Goal: Share content: Share content

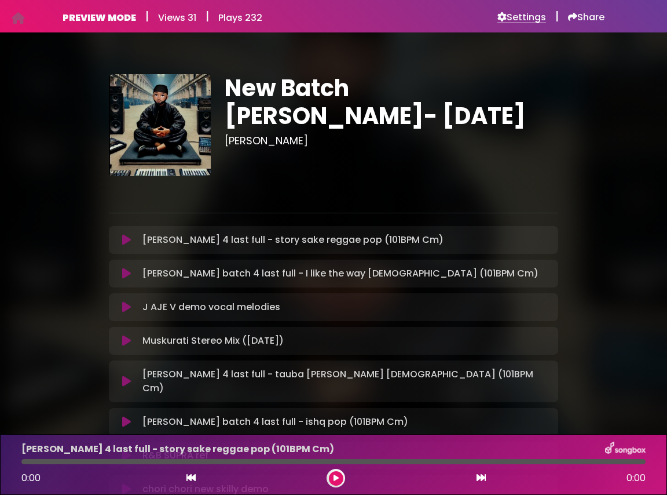
click at [518, 18] on h6 "Settings" at bounding box center [522, 18] width 49 height 12
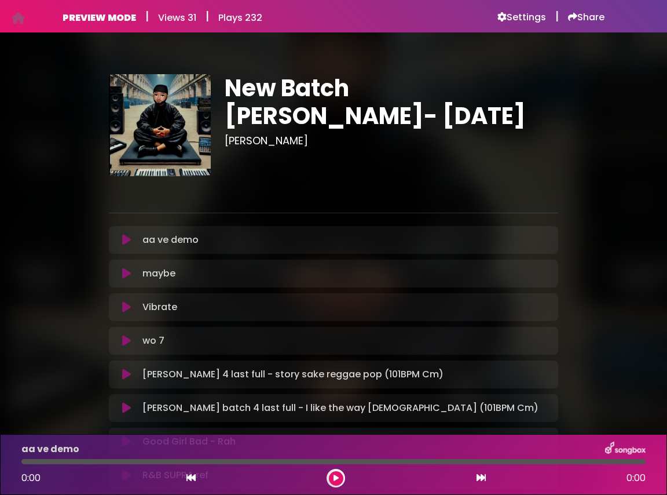
click at [130, 240] on icon at bounding box center [126, 240] width 9 height 12
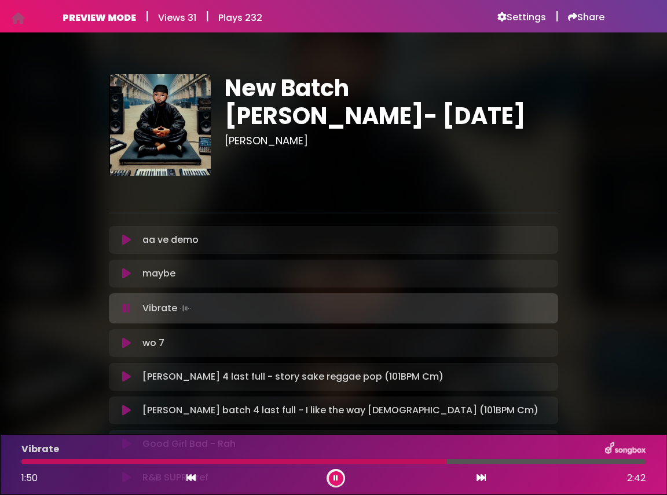
click at [126, 341] on icon at bounding box center [126, 343] width 9 height 12
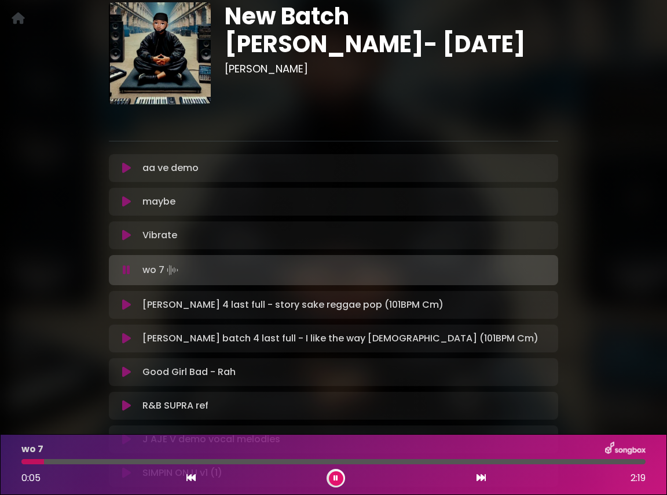
scroll to position [67, 0]
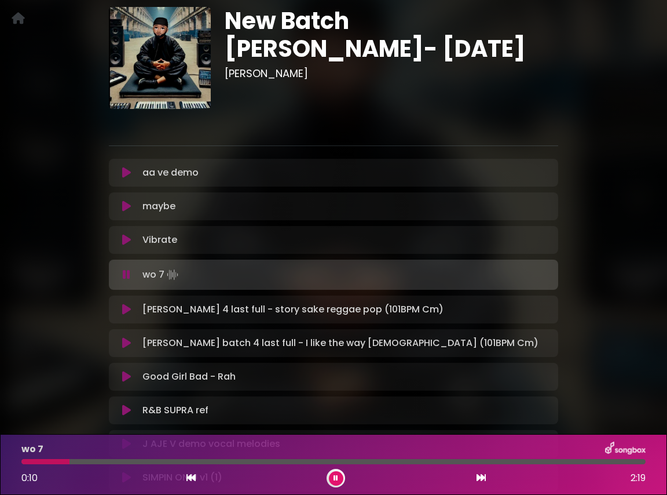
click at [126, 307] on icon at bounding box center [126, 310] width 9 height 12
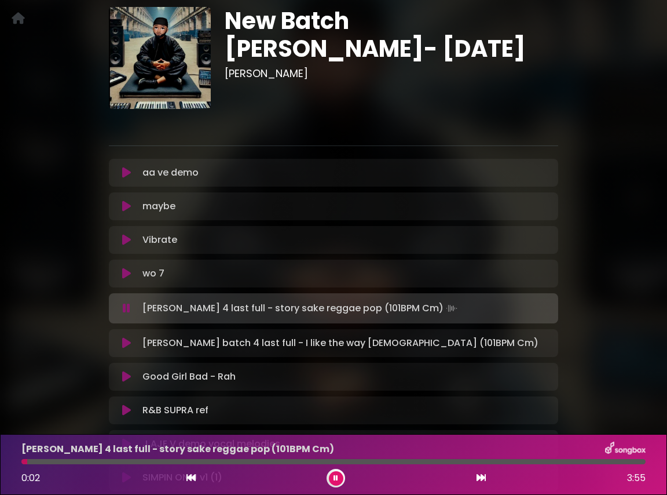
click at [127, 341] on icon at bounding box center [126, 343] width 9 height 12
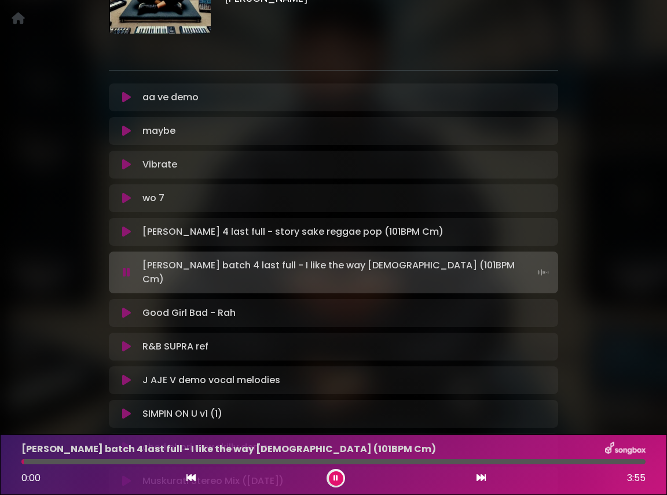
scroll to position [165, 0]
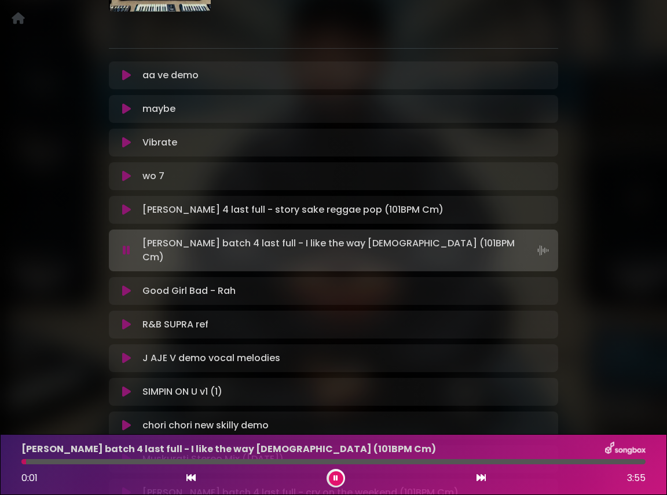
click at [127, 285] on icon at bounding box center [126, 291] width 9 height 12
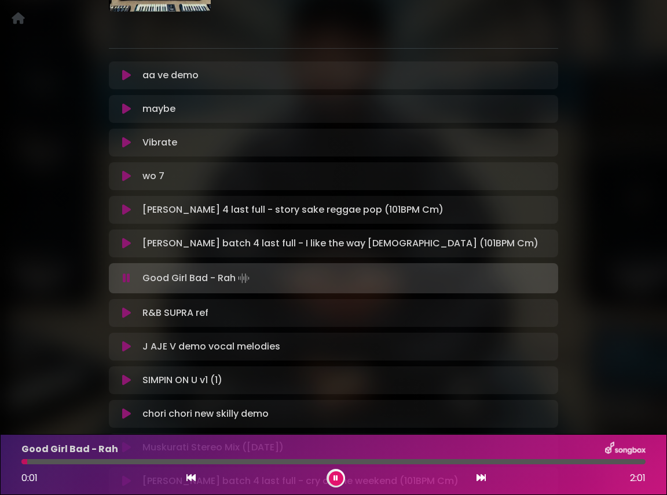
click at [126, 313] on icon at bounding box center [126, 313] width 9 height 12
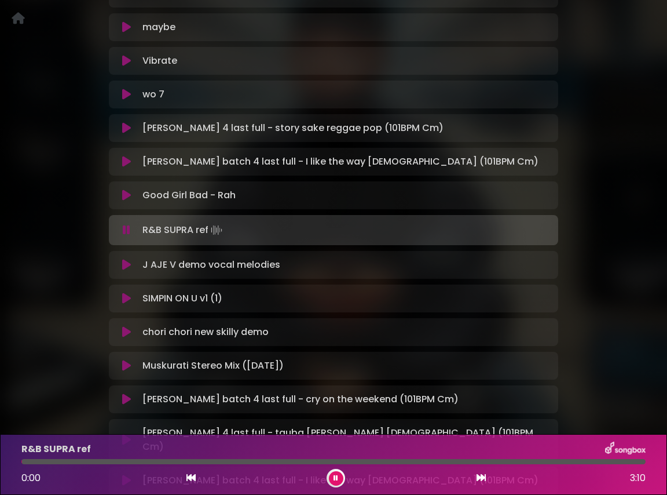
scroll to position [251, 0]
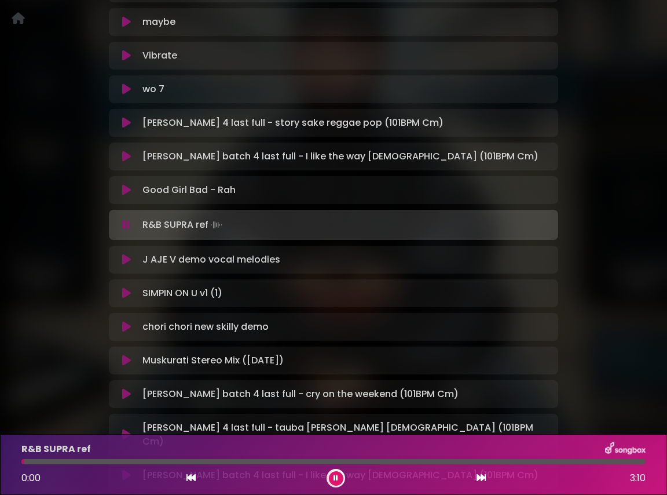
click at [130, 258] on icon at bounding box center [126, 260] width 9 height 12
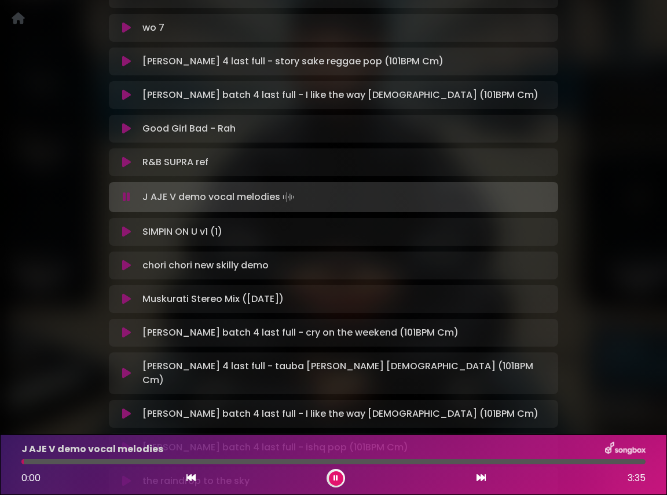
scroll to position [337, 0]
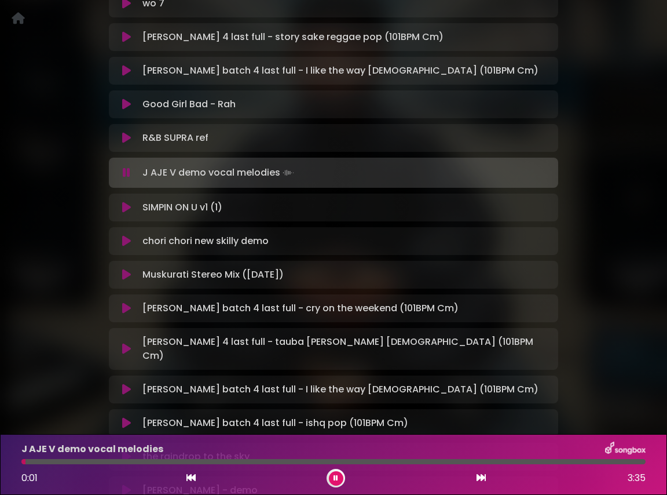
click at [127, 209] on icon at bounding box center [126, 208] width 9 height 12
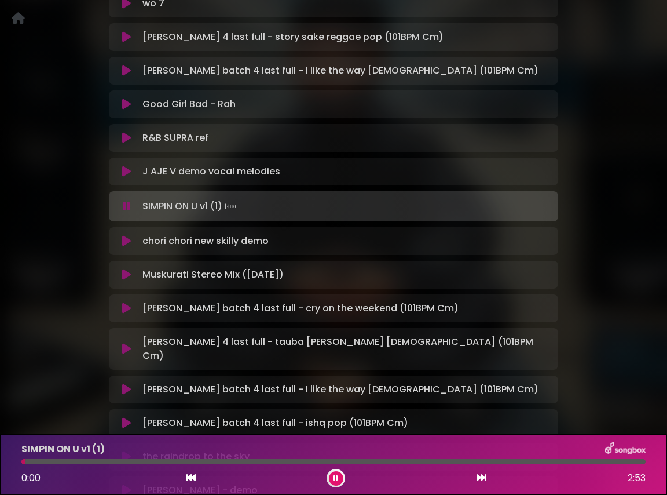
click at [127, 242] on icon at bounding box center [126, 241] width 9 height 12
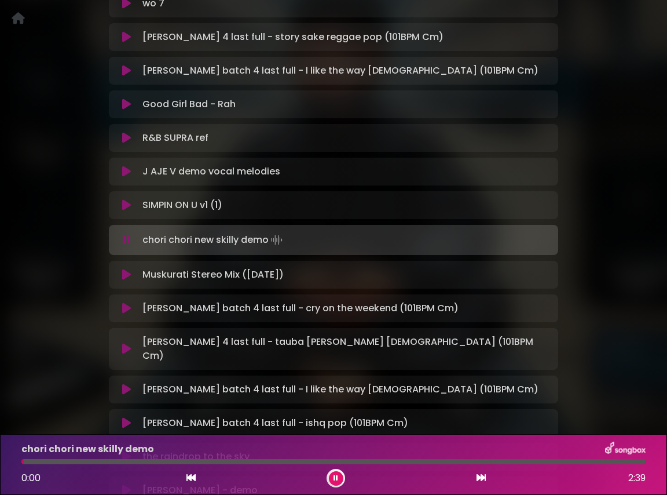
click at [127, 275] on icon at bounding box center [126, 275] width 9 height 12
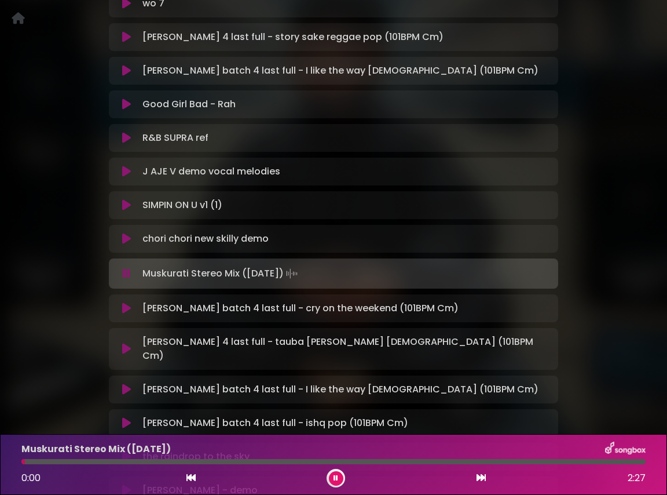
click at [129, 306] on icon at bounding box center [126, 308] width 9 height 12
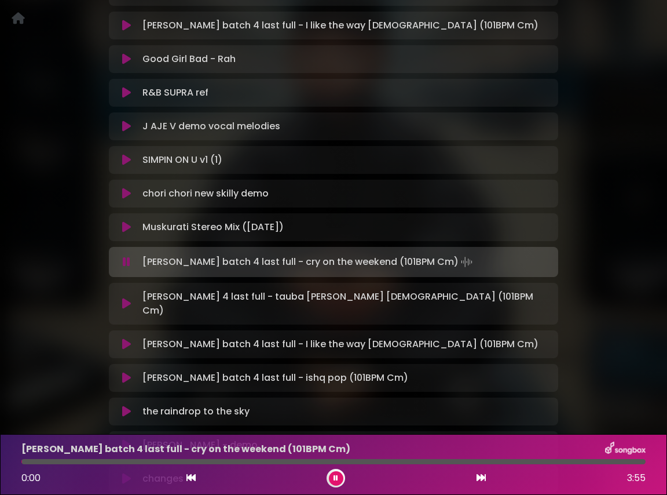
scroll to position [384, 0]
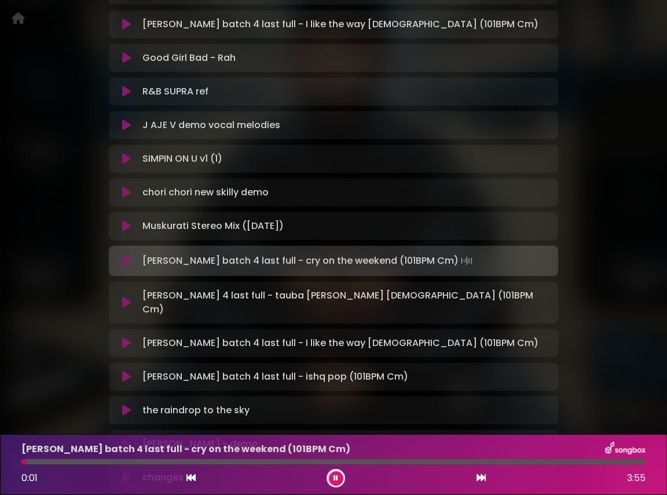
click at [126, 297] on icon at bounding box center [126, 303] width 9 height 12
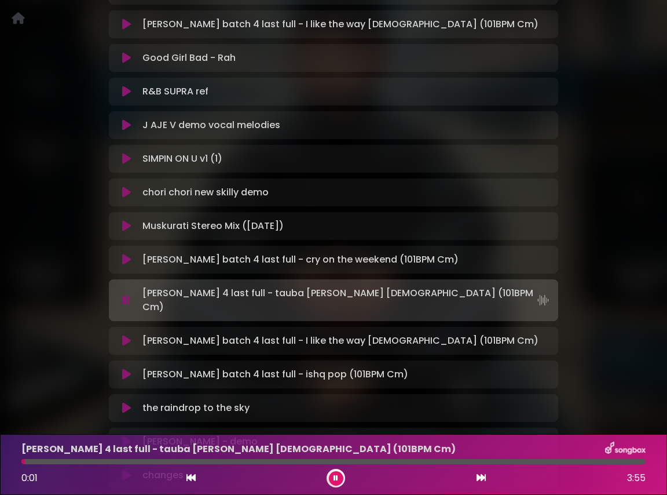
click at [129, 335] on icon at bounding box center [126, 341] width 9 height 12
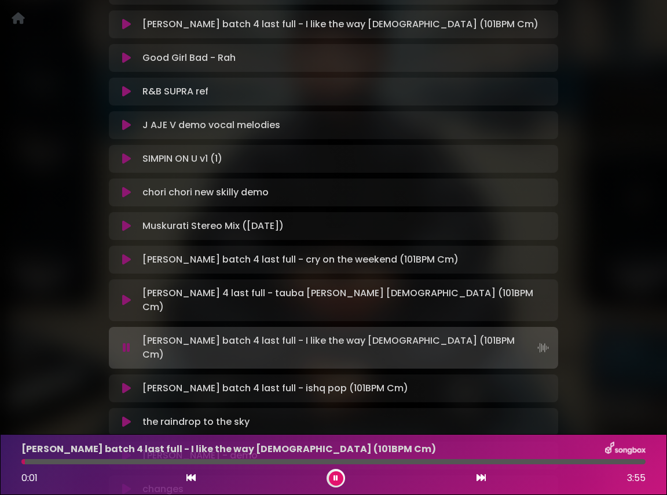
click at [122, 382] on button at bounding box center [127, 388] width 22 height 12
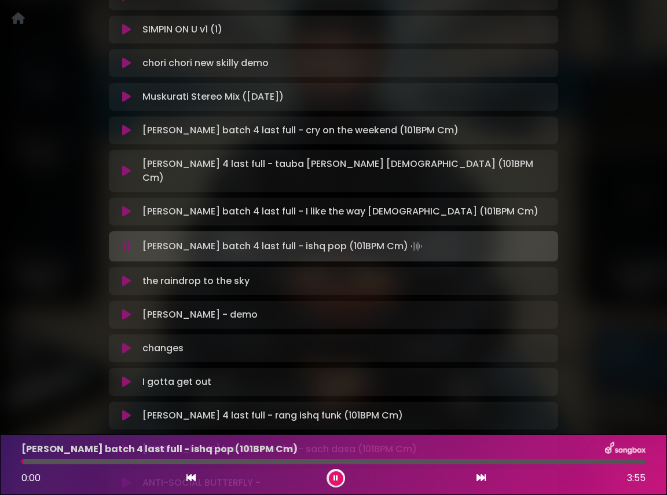
scroll to position [514, 0]
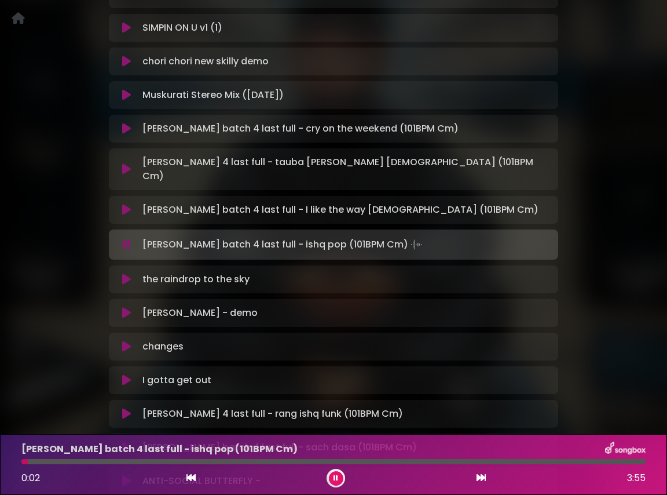
click at [129, 273] on icon at bounding box center [126, 279] width 9 height 12
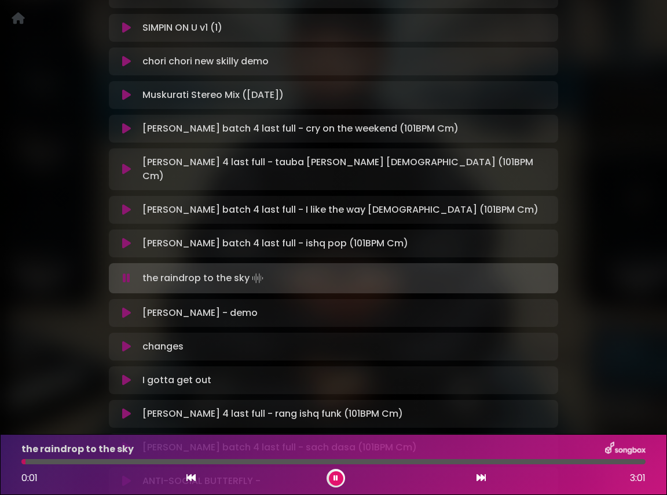
click at [127, 307] on icon at bounding box center [126, 313] width 9 height 12
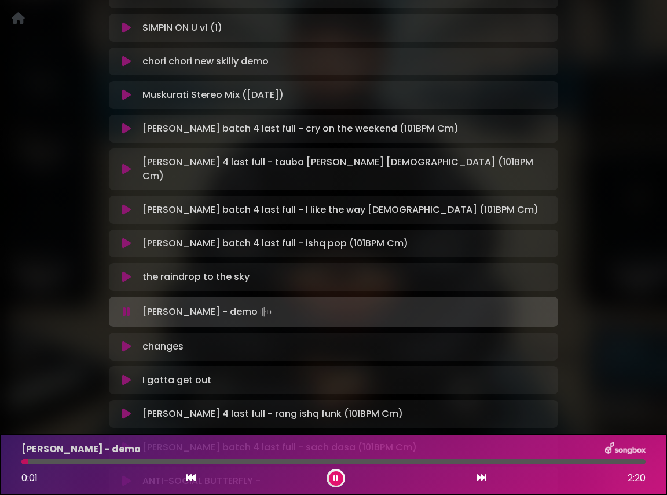
click at [127, 306] on icon at bounding box center [127, 312] width 8 height 12
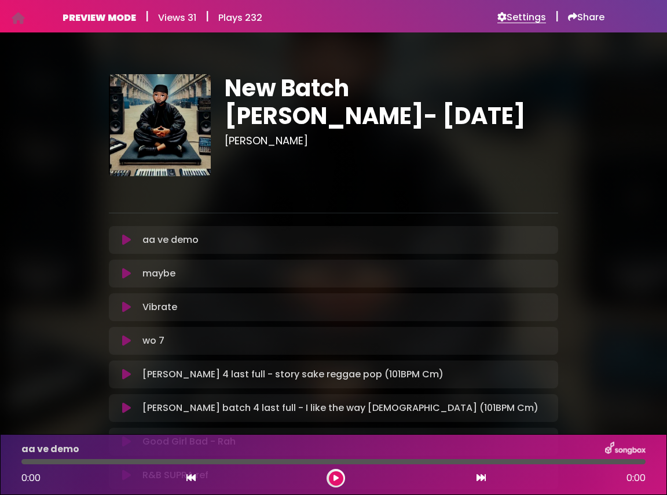
click at [523, 23] on h6 "Settings" at bounding box center [522, 18] width 49 height 12
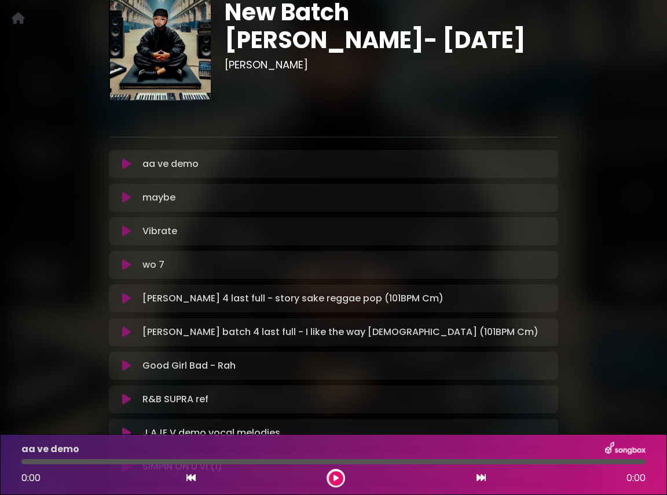
scroll to position [118, 0]
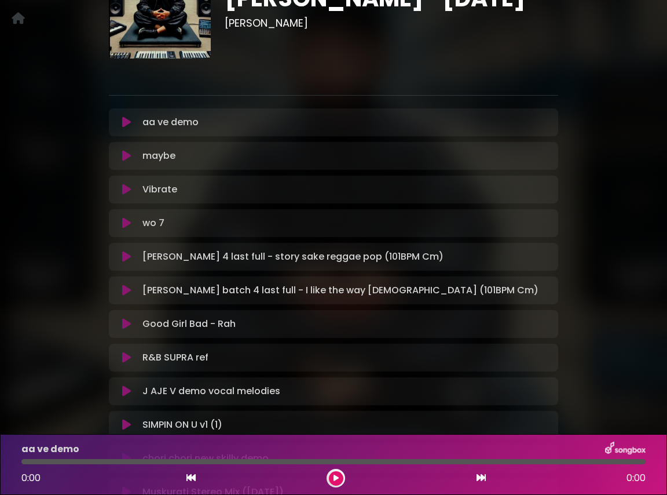
click at [127, 225] on icon at bounding box center [126, 223] width 9 height 12
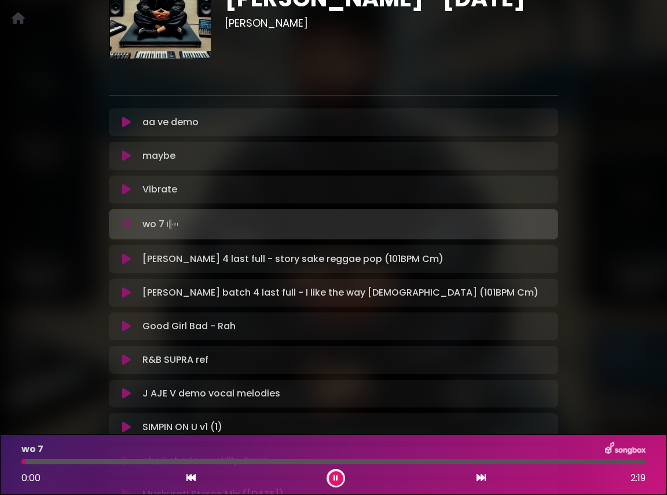
click at [125, 262] on icon at bounding box center [126, 259] width 9 height 12
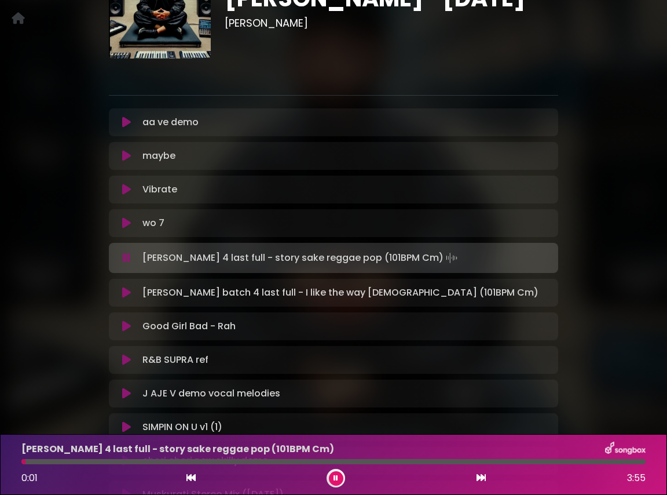
click at [128, 293] on icon at bounding box center [126, 293] width 9 height 12
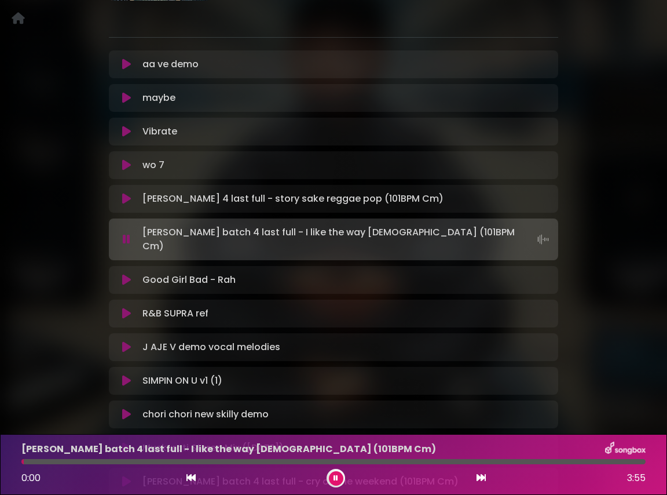
scroll to position [196, 0]
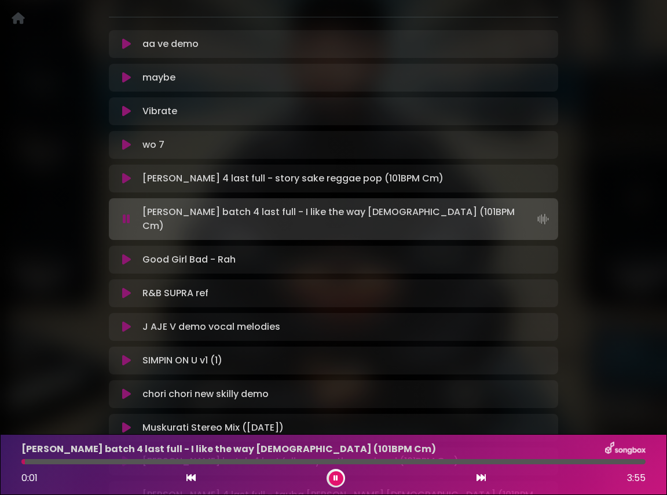
click at [126, 254] on icon at bounding box center [126, 260] width 9 height 12
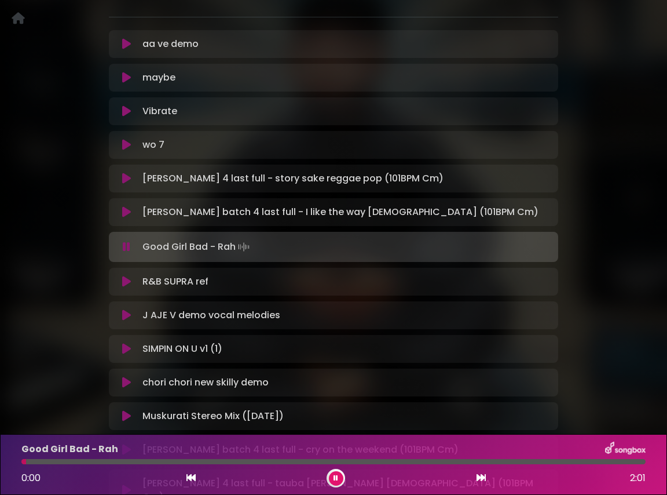
click at [126, 283] on icon at bounding box center [126, 282] width 9 height 12
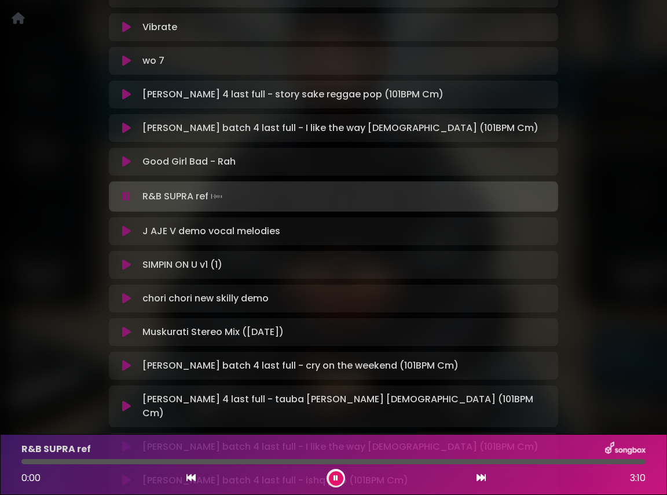
scroll to position [309, 0]
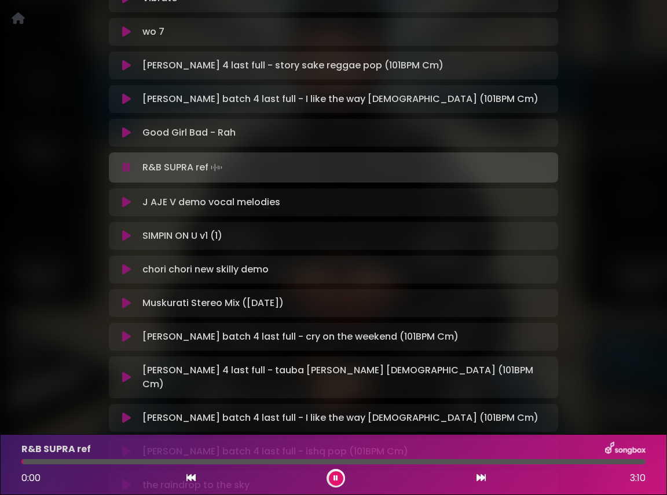
click at [126, 201] on icon at bounding box center [126, 202] width 9 height 12
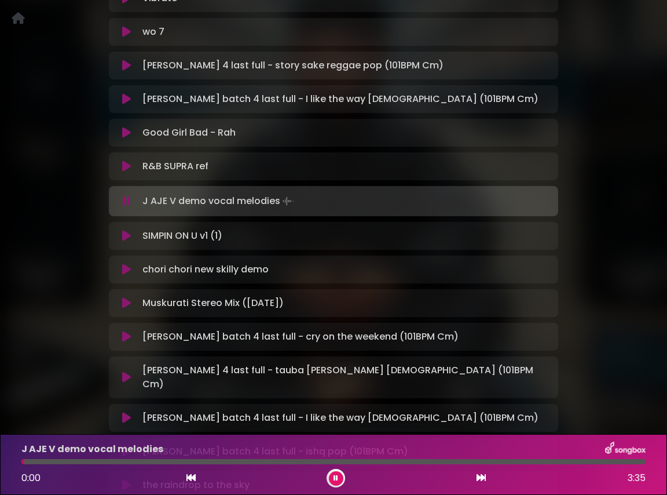
click at [128, 236] on icon at bounding box center [126, 236] width 9 height 12
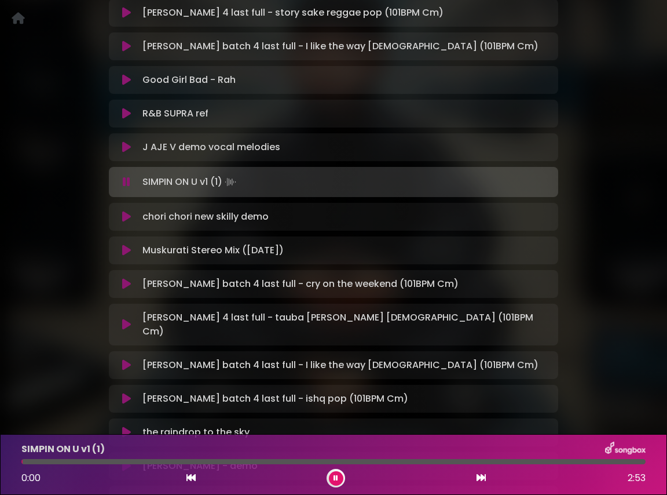
scroll to position [382, 0]
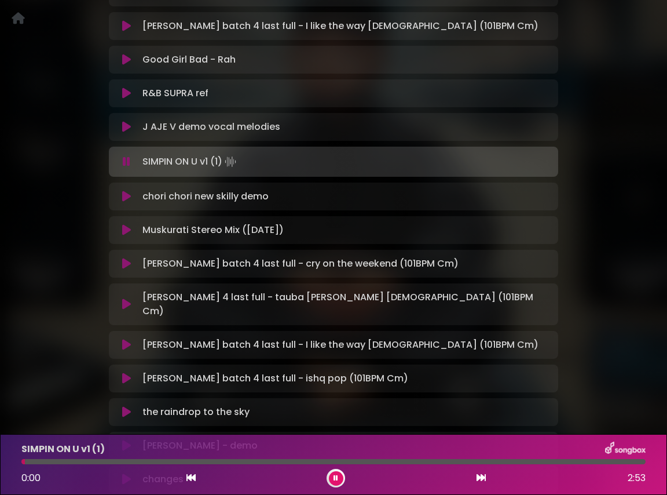
click at [126, 191] on icon at bounding box center [126, 197] width 9 height 12
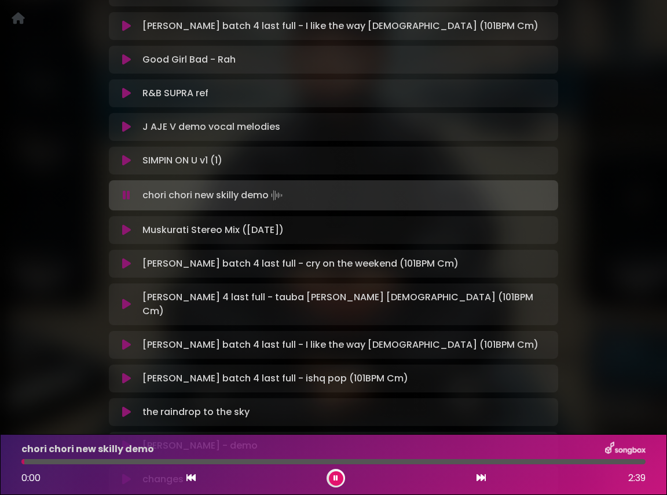
click at [126, 231] on icon at bounding box center [126, 230] width 9 height 12
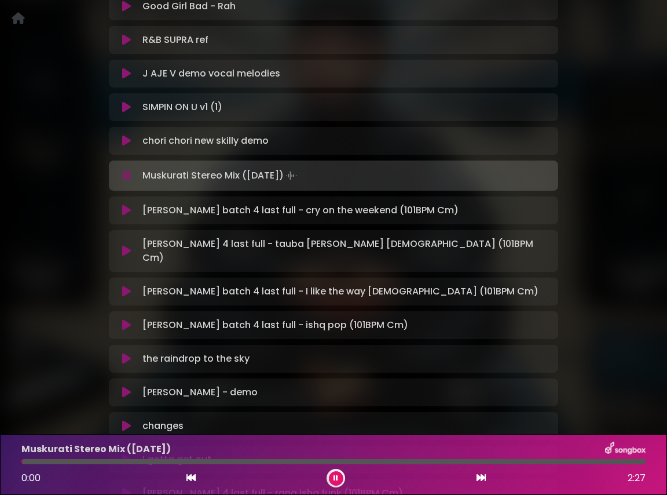
scroll to position [444, 0]
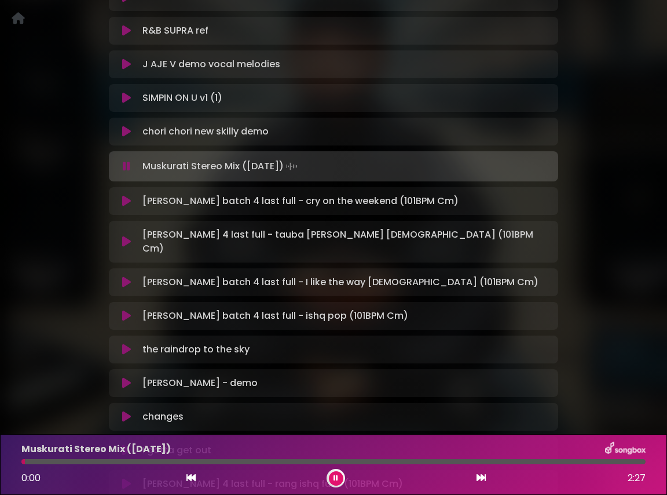
click at [126, 206] on icon at bounding box center [126, 201] width 9 height 12
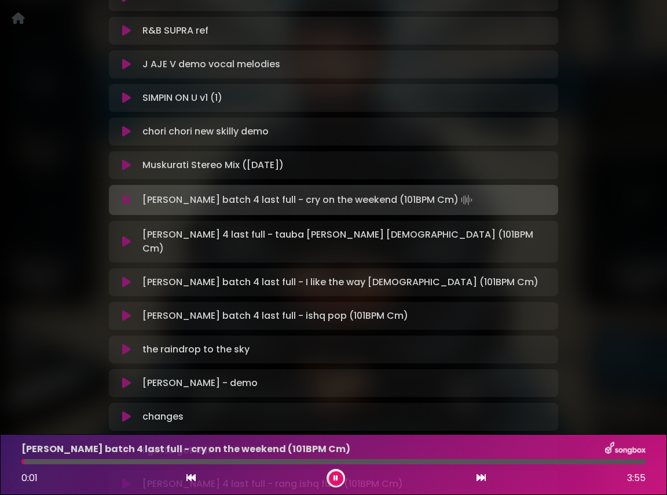
click at [129, 236] on icon at bounding box center [126, 242] width 9 height 12
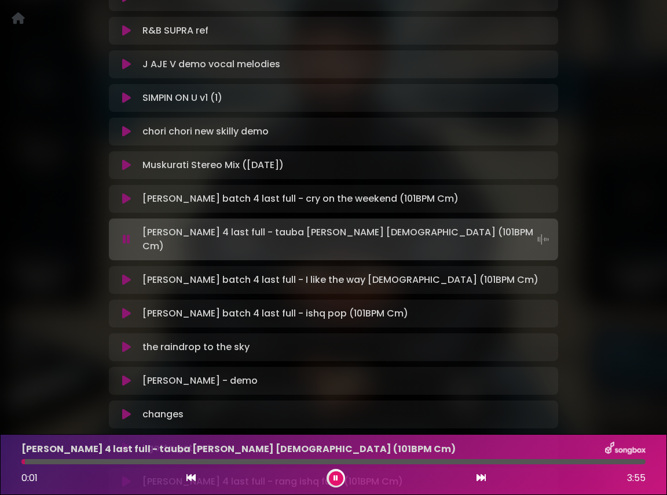
click at [129, 274] on icon at bounding box center [126, 280] width 9 height 12
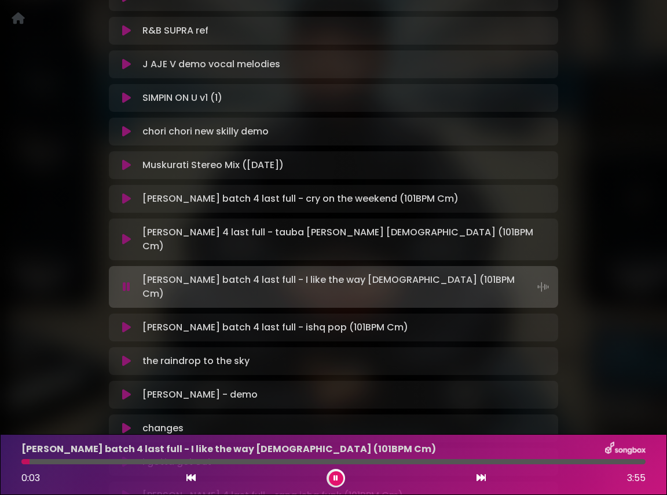
click at [126, 322] on icon at bounding box center [126, 328] width 9 height 12
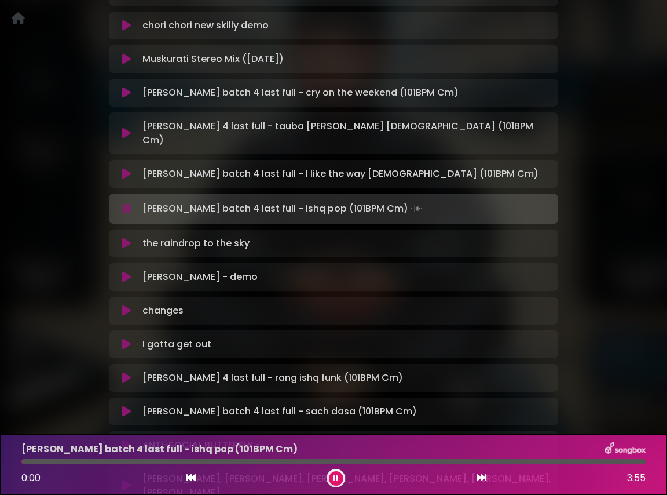
scroll to position [551, 0]
click at [126, 237] on icon at bounding box center [126, 243] width 9 height 12
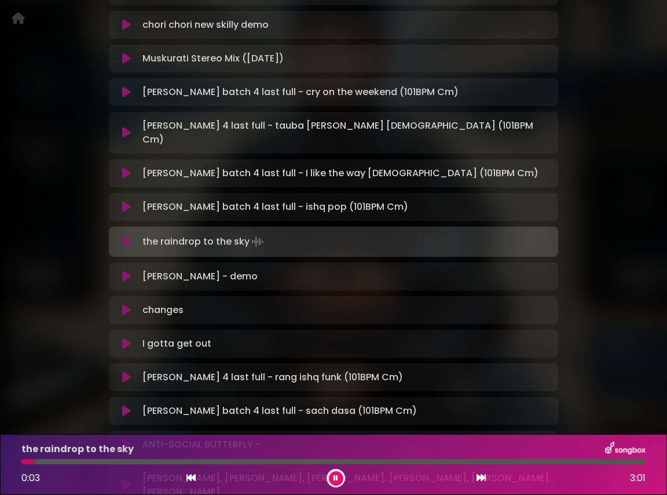
click at [126, 271] on icon at bounding box center [126, 277] width 9 height 12
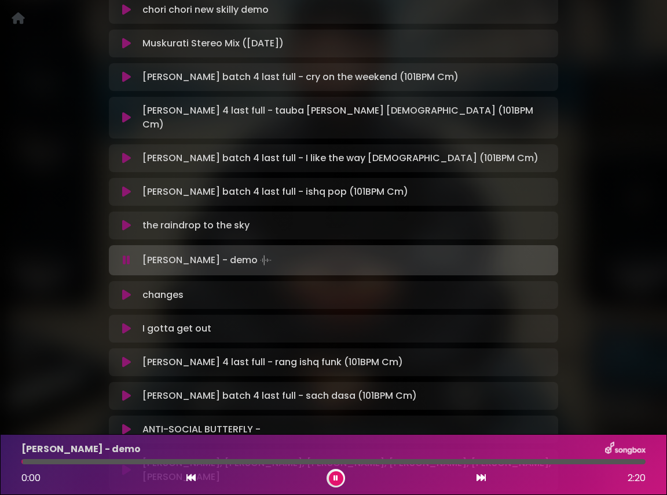
scroll to position [574, 0]
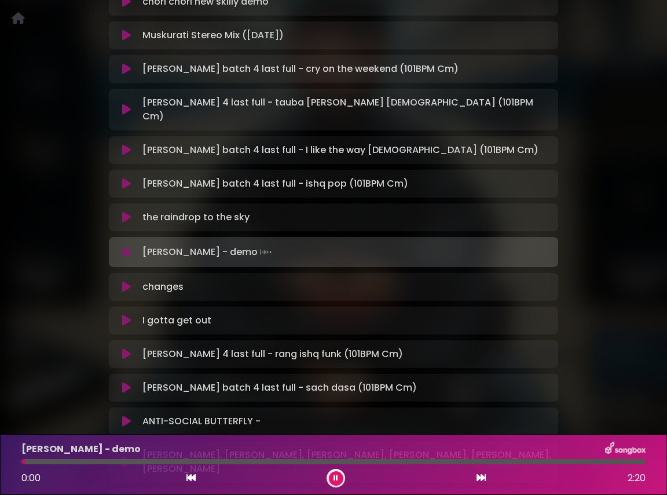
click at [127, 281] on icon at bounding box center [126, 287] width 9 height 12
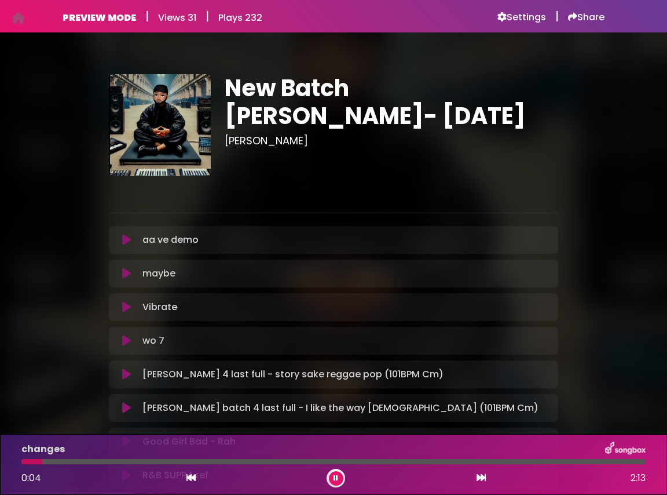
scroll to position [0, 0]
click at [583, 17] on h6 "Share" at bounding box center [586, 18] width 36 height 12
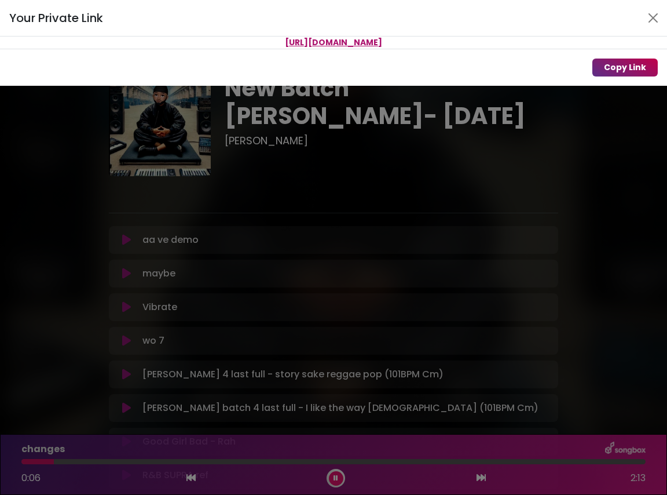
click at [622, 68] on button "Copy Link" at bounding box center [625, 68] width 65 height 18
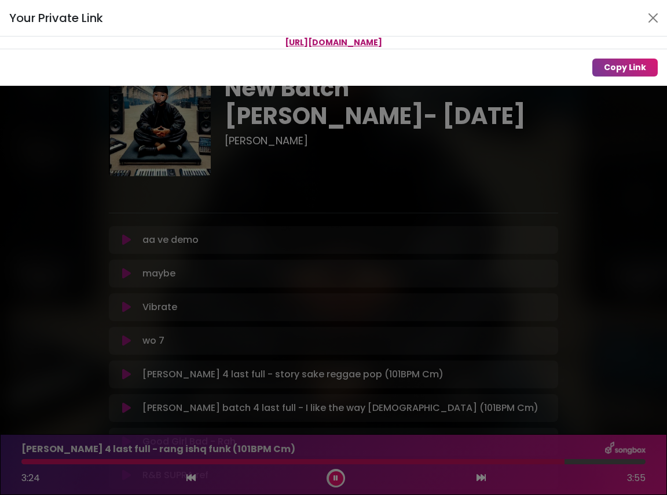
click at [413, 129] on div "Your Private Link https://songbox.com/s/9bacc261-5c3b-4369-8d7f-0242ff54760c Co…" at bounding box center [333, 247] width 667 height 495
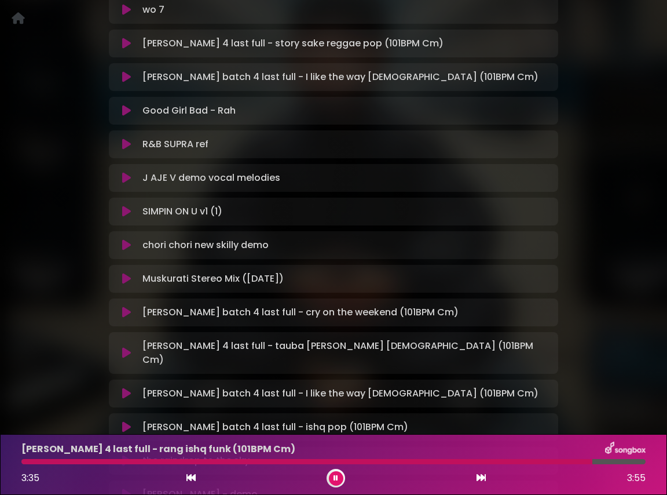
scroll to position [328, 0]
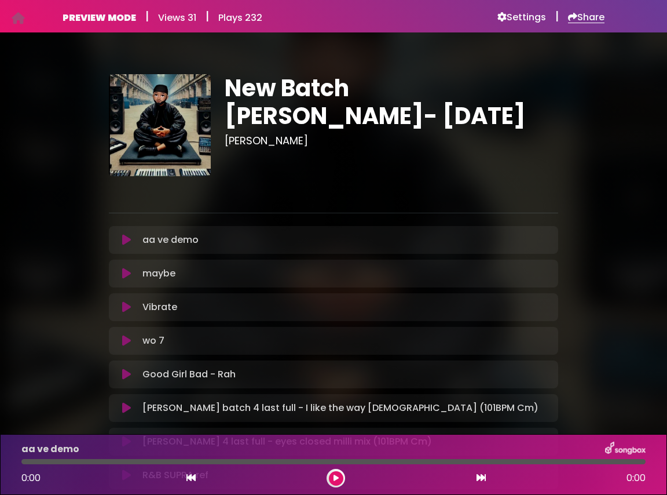
click at [582, 17] on h6 "Share" at bounding box center [586, 18] width 36 height 12
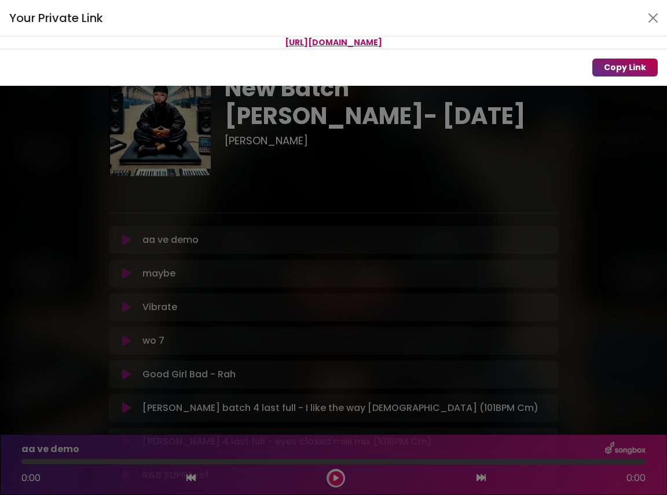
click at [616, 68] on button "Copy Link" at bounding box center [625, 68] width 65 height 18
click at [379, 153] on div "Your Private Link Link copied to clipboard Copy Link" at bounding box center [333, 247] width 667 height 495
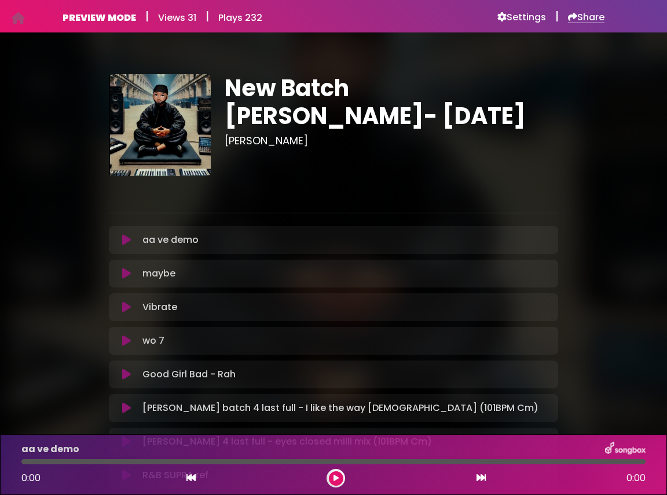
click at [576, 17] on h6 "Share" at bounding box center [586, 18] width 36 height 12
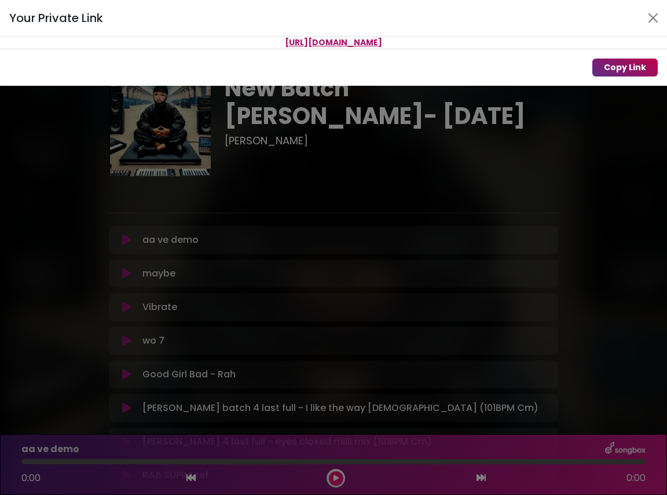
click at [615, 66] on button "Copy Link" at bounding box center [625, 68] width 65 height 18
click at [652, 17] on button "Close" at bounding box center [653, 18] width 19 height 19
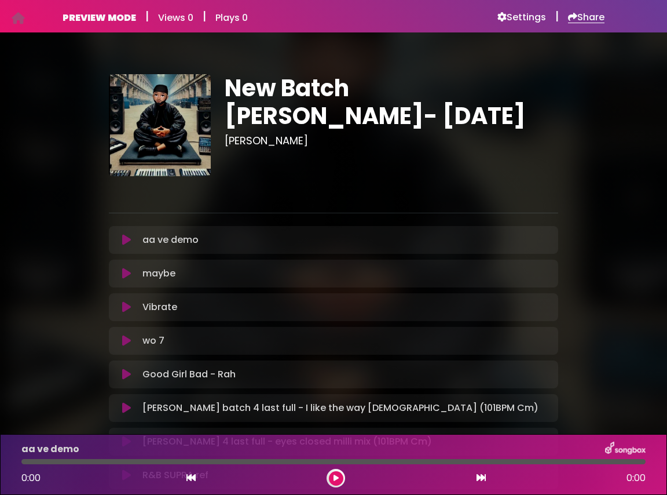
click at [583, 17] on h6 "Share" at bounding box center [586, 18] width 36 height 12
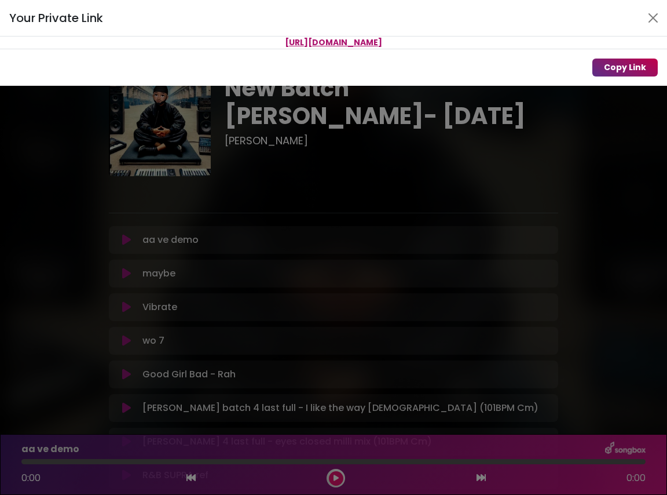
click at [625, 71] on button "Copy Link" at bounding box center [625, 68] width 65 height 18
click at [655, 8] on div "Your Private Link" at bounding box center [333, 18] width 667 height 36
click at [655, 17] on button "Close" at bounding box center [653, 18] width 19 height 19
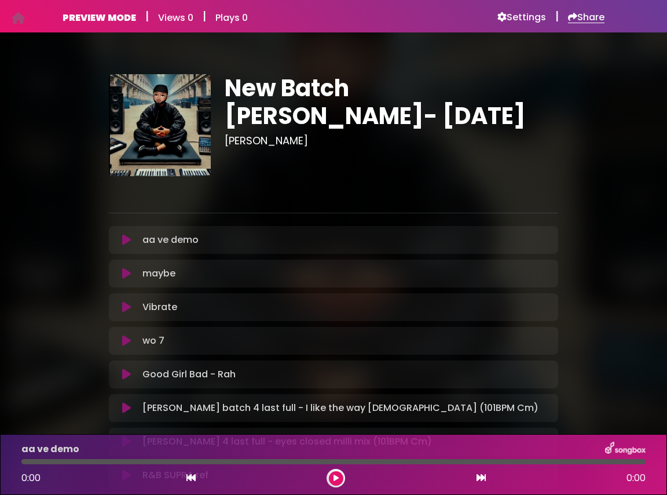
click at [580, 14] on h6 "Share" at bounding box center [586, 18] width 36 height 12
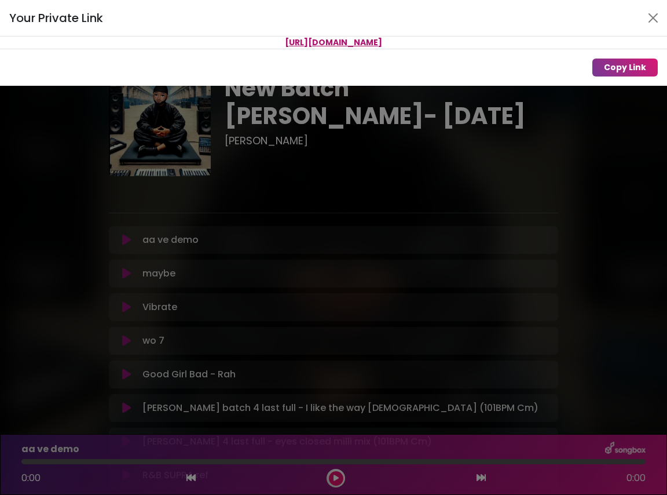
click at [491, 49] on div "Copy Link" at bounding box center [333, 67] width 667 height 37
drag, startPoint x: 472, startPoint y: 42, endPoint x: 192, endPoint y: 39, distance: 280.4
click at [192, 39] on p "[URL][DOMAIN_NAME]" at bounding box center [333, 42] width 667 height 12
copy span "[URL][DOMAIN_NAME]"
click at [654, 12] on button "Close" at bounding box center [653, 18] width 19 height 19
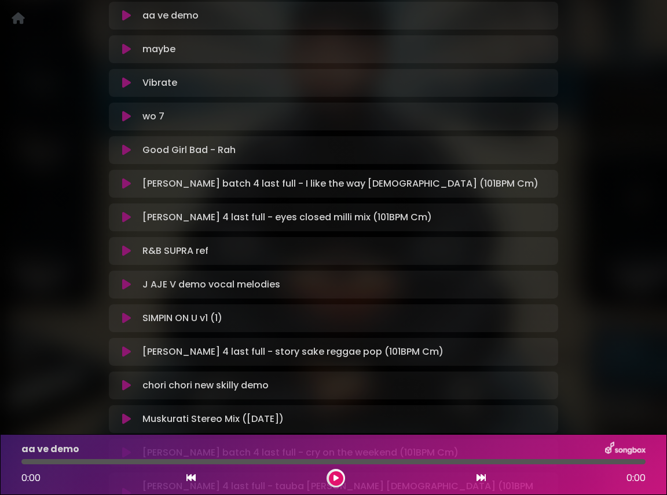
scroll to position [221, 0]
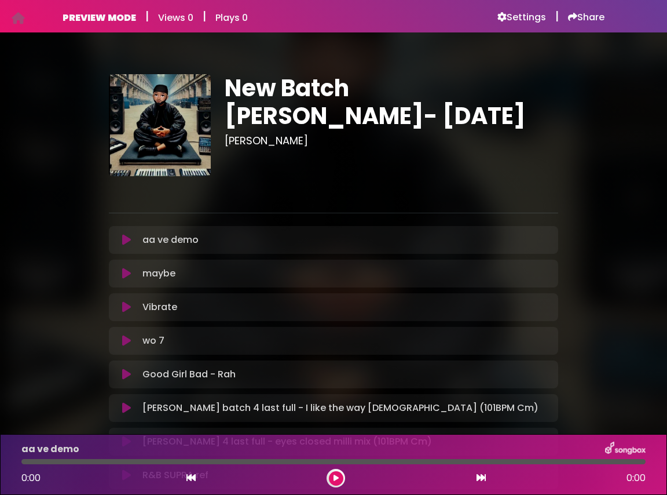
click at [533, 24] on div "PREVIEW MODE | Views 0 | Plays 0 Settings | Share Views 0" at bounding box center [334, 16] width 556 height 32
click at [528, 14] on h6 "Settings" at bounding box center [522, 18] width 49 height 12
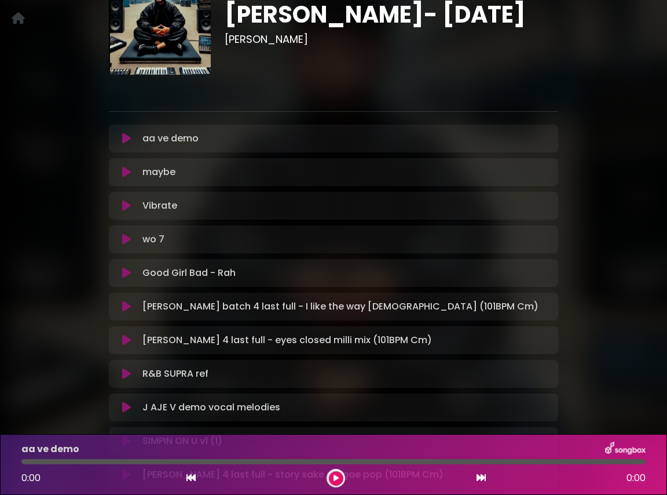
scroll to position [134, 0]
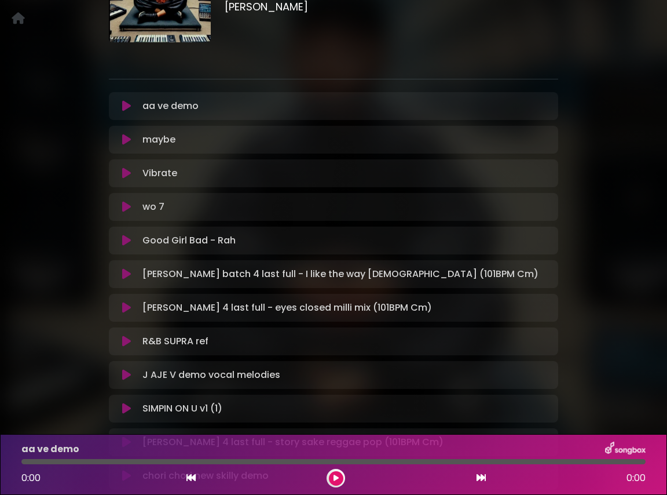
click at [126, 338] on icon at bounding box center [126, 341] width 9 height 12
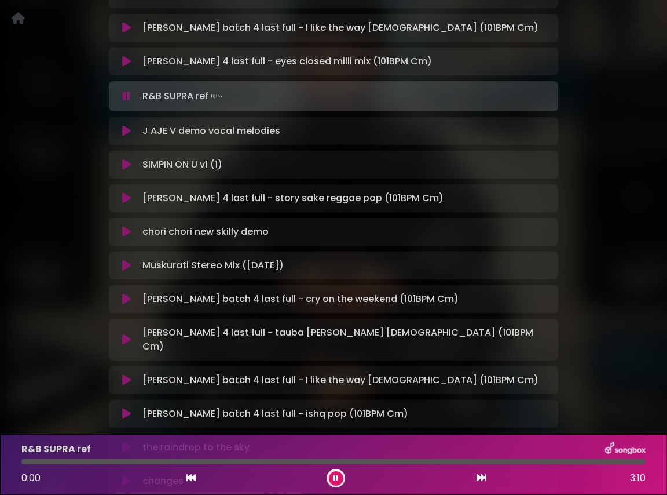
scroll to position [383, 0]
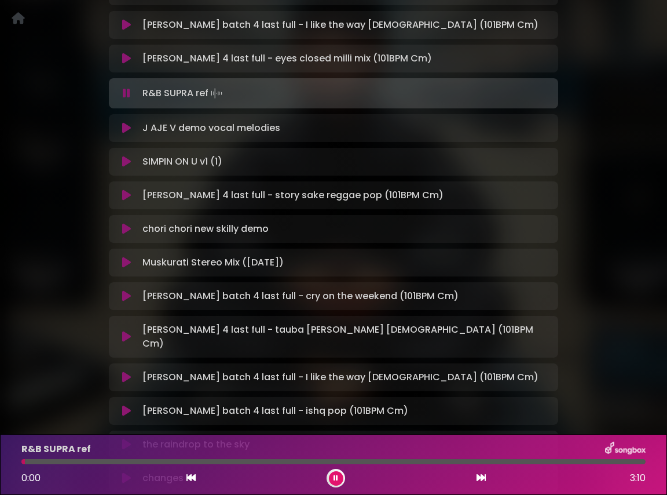
click at [128, 164] on icon at bounding box center [126, 162] width 9 height 12
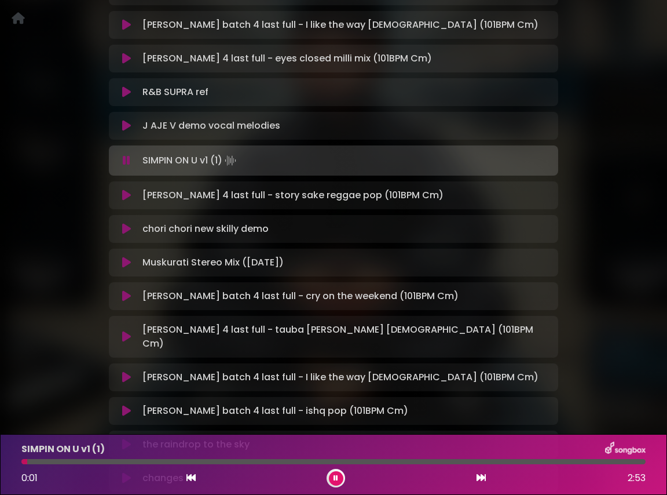
click at [126, 124] on icon at bounding box center [126, 126] width 9 height 12
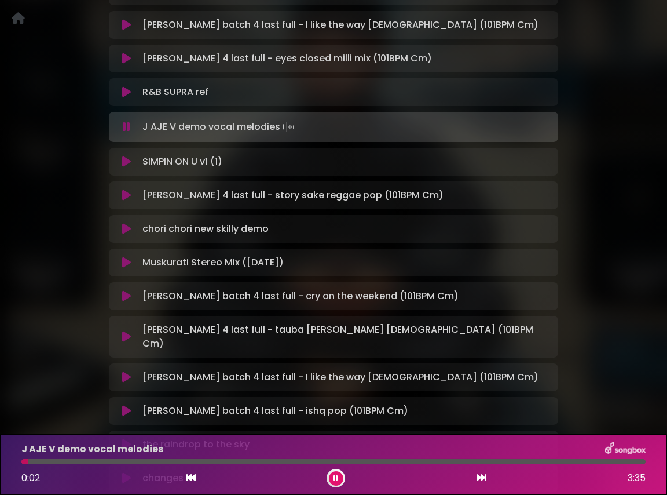
click at [127, 196] on icon at bounding box center [126, 195] width 9 height 12
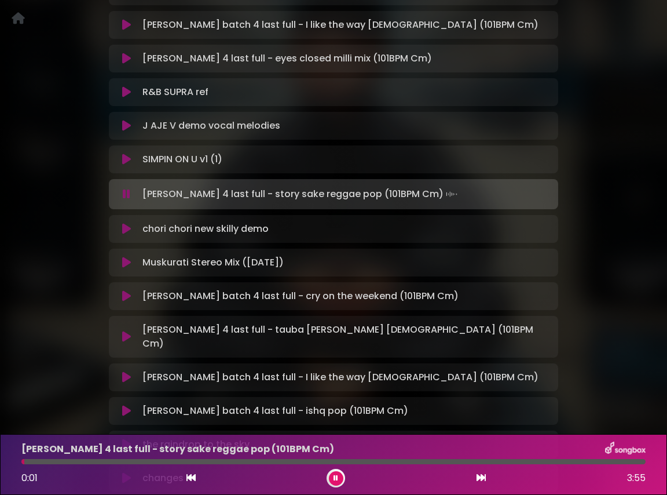
click at [128, 229] on icon at bounding box center [126, 229] width 9 height 12
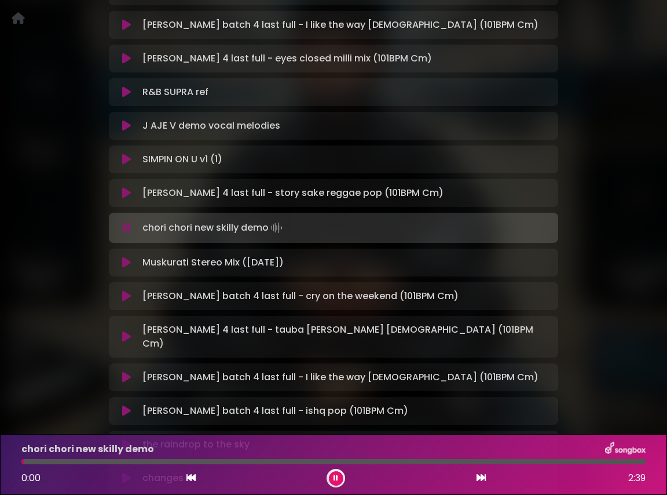
click at [125, 260] on icon at bounding box center [126, 263] width 9 height 12
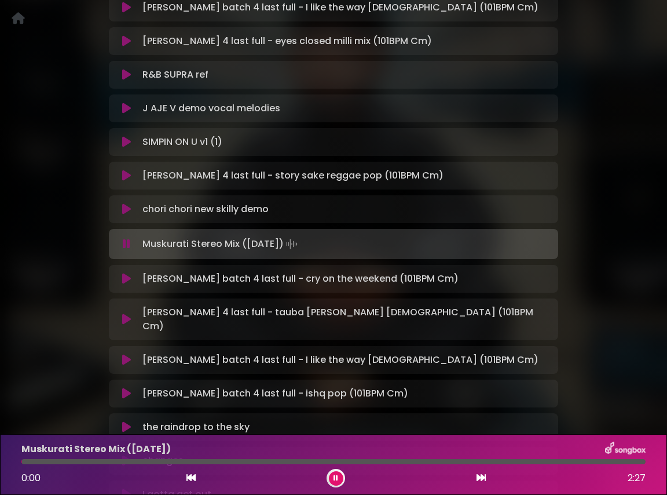
scroll to position [411, 0]
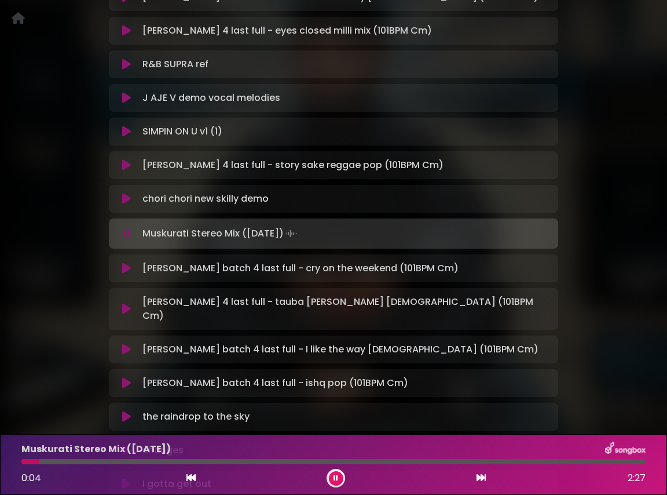
click at [122, 269] on icon at bounding box center [126, 268] width 9 height 12
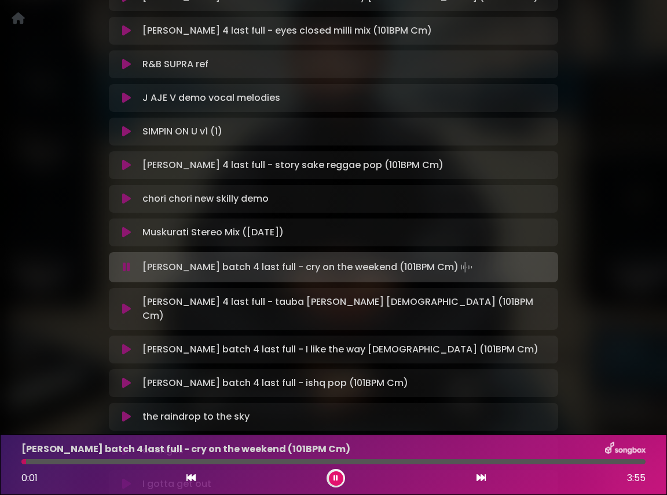
click at [129, 305] on icon at bounding box center [126, 309] width 9 height 12
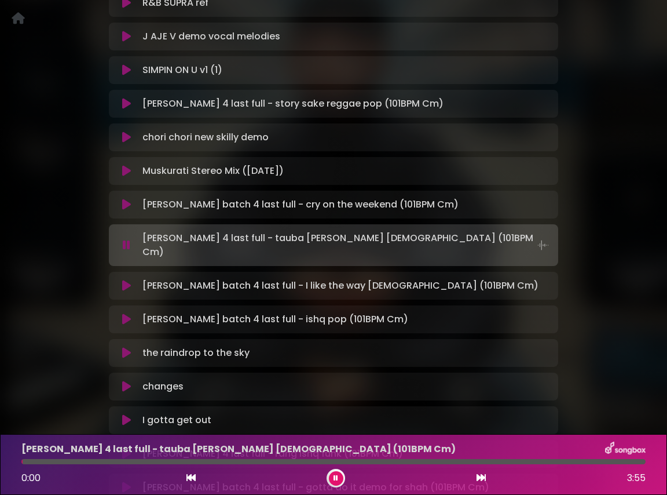
scroll to position [486, 0]
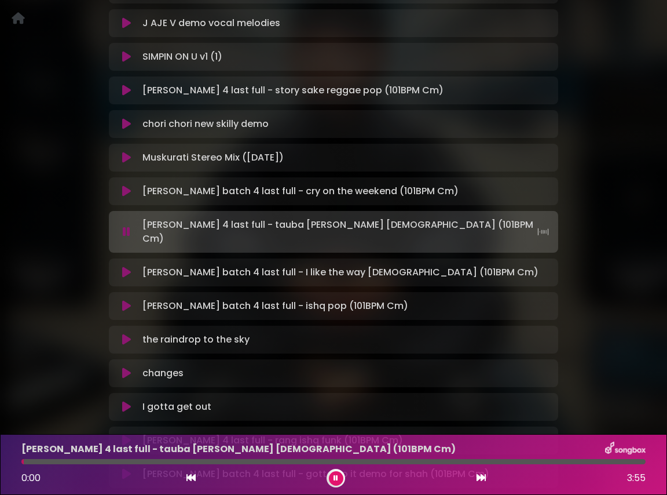
click at [127, 267] on icon at bounding box center [126, 273] width 9 height 12
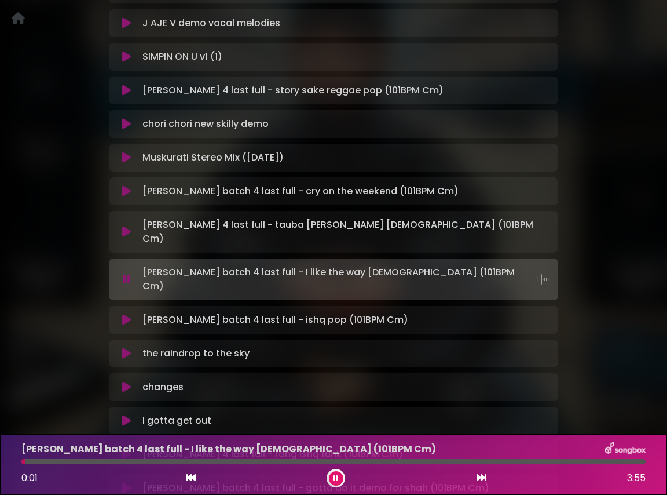
click at [140, 465] on div "jay batch 4 last full - I like the way female (101BPM Cm) 0:01 3:55" at bounding box center [333, 464] width 638 height 46
click at [140, 461] on div at bounding box center [333, 461] width 625 height 5
click at [127, 314] on icon at bounding box center [126, 320] width 9 height 12
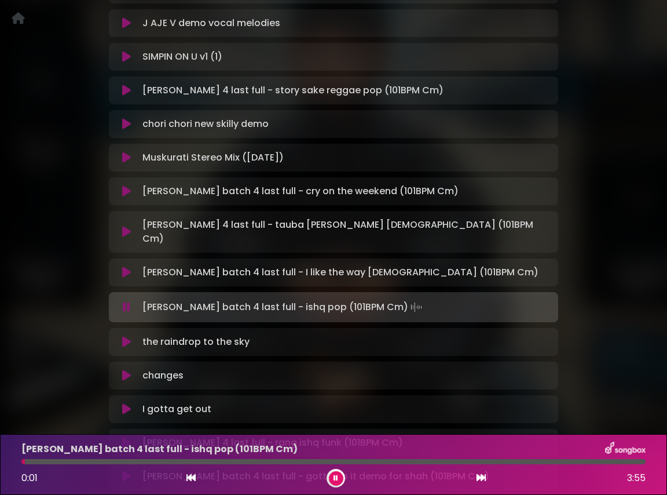
click at [167, 461] on div at bounding box center [333, 461] width 625 height 5
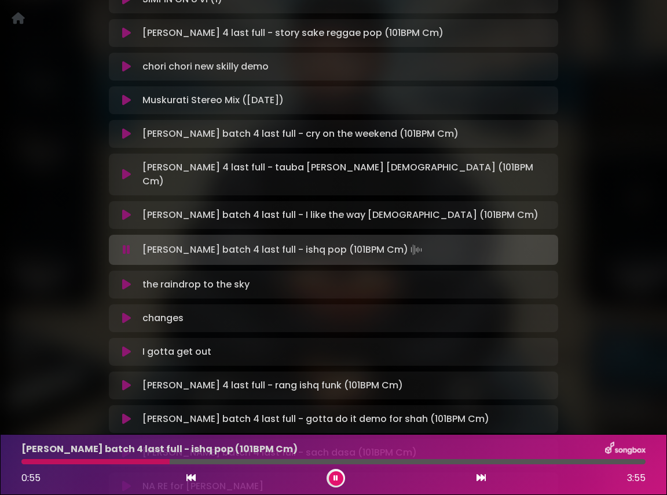
scroll to position [546, 0]
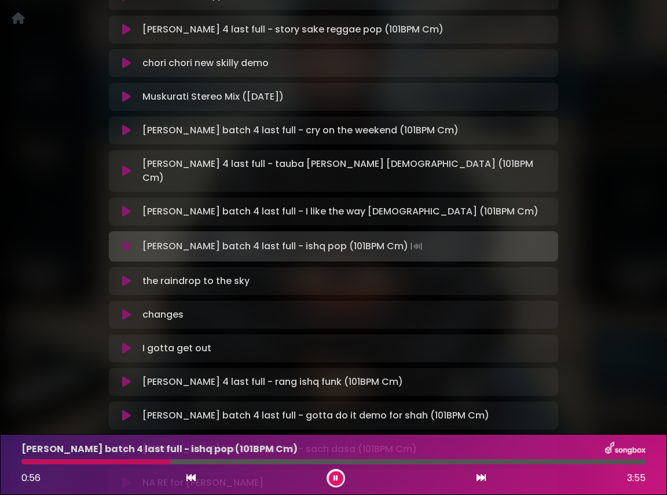
click at [127, 275] on icon at bounding box center [126, 281] width 9 height 12
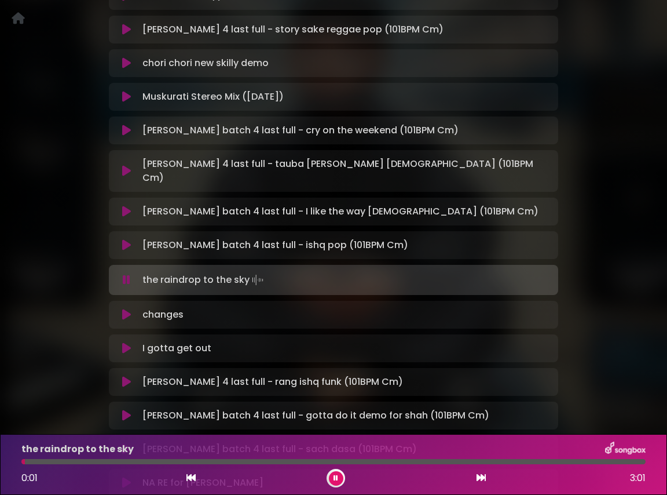
click at [166, 461] on div at bounding box center [333, 461] width 625 height 5
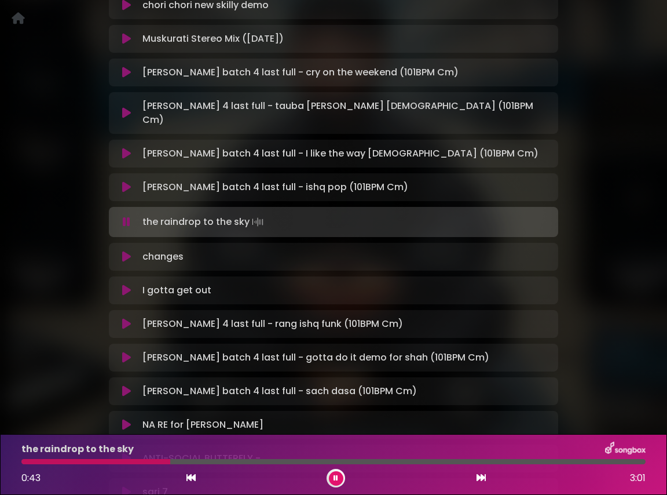
scroll to position [637, 0]
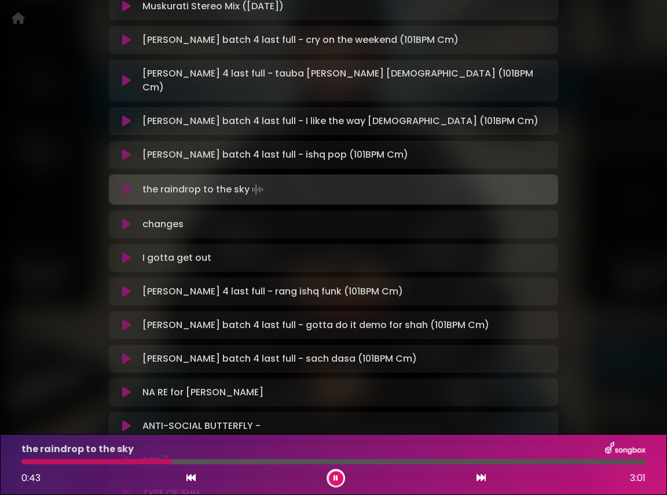
click at [130, 218] on icon at bounding box center [126, 224] width 9 height 12
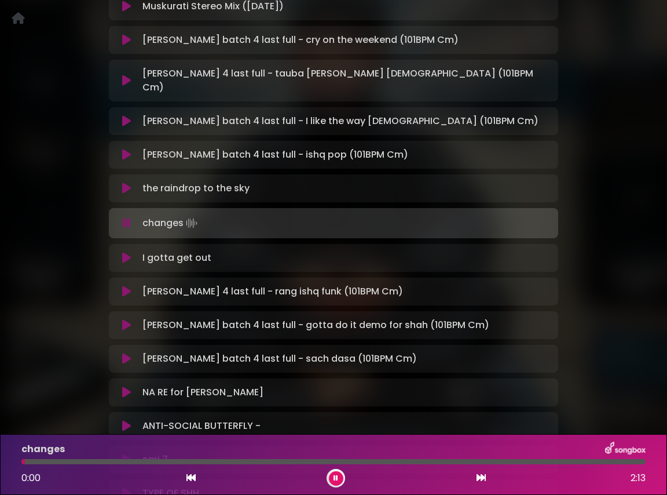
click at [138, 461] on div at bounding box center [333, 461] width 625 height 5
click at [126, 252] on icon at bounding box center [126, 258] width 9 height 12
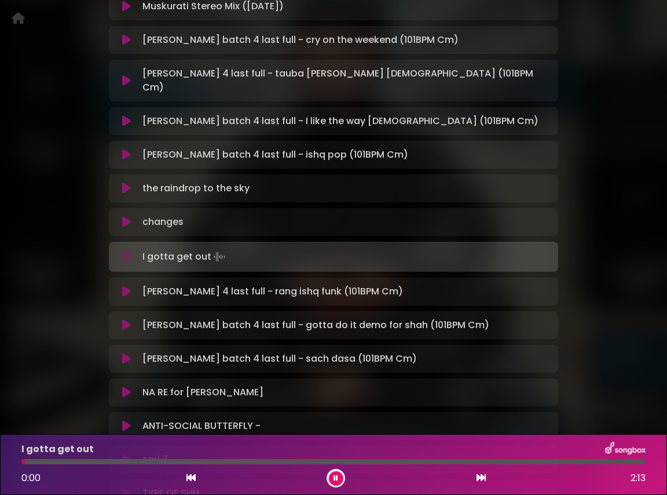
click at [176, 463] on div at bounding box center [333, 461] width 625 height 5
click at [128, 286] on icon at bounding box center [126, 292] width 9 height 12
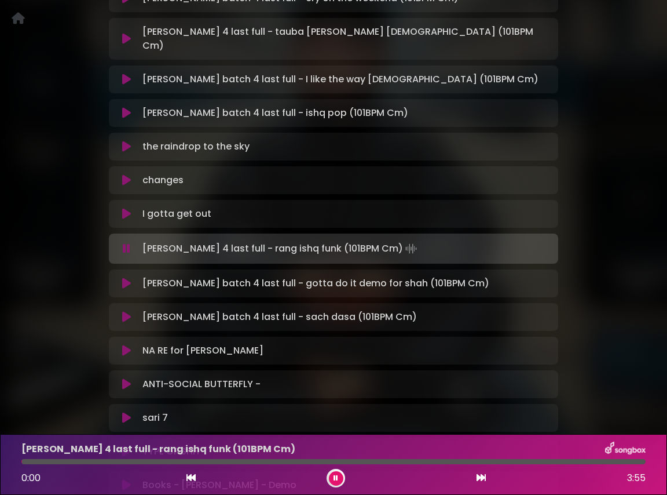
scroll to position [692, 0]
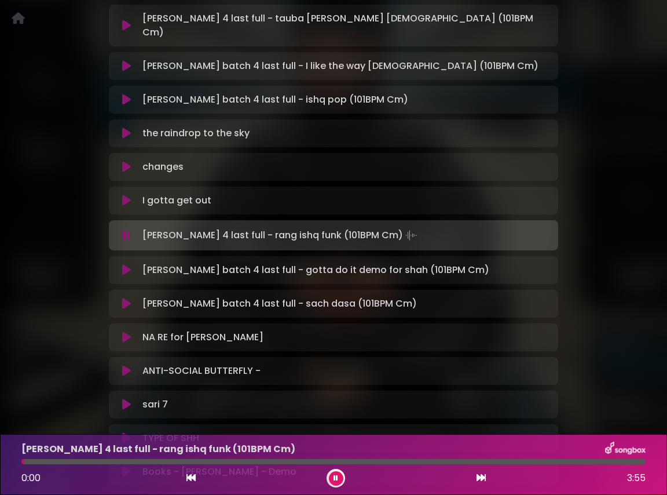
click at [125, 298] on icon at bounding box center [126, 304] width 9 height 12
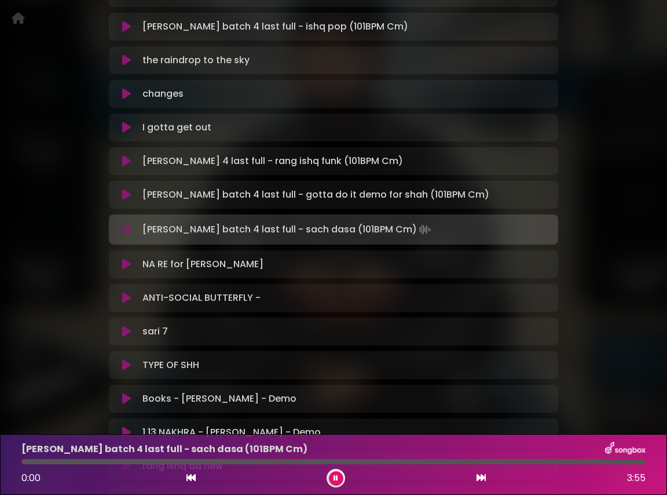
scroll to position [769, 0]
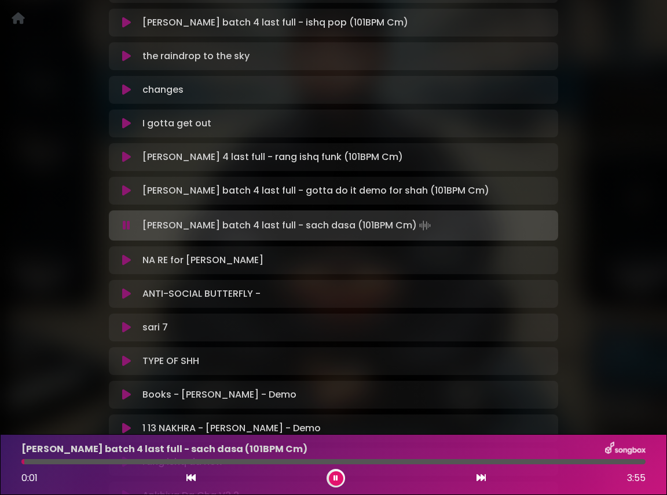
click at [201, 462] on div at bounding box center [333, 461] width 625 height 5
click at [125, 254] on icon at bounding box center [126, 260] width 9 height 12
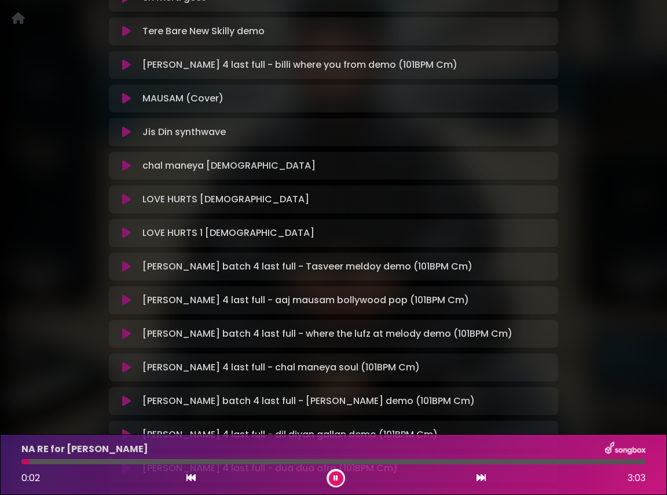
scroll to position [1597, 0]
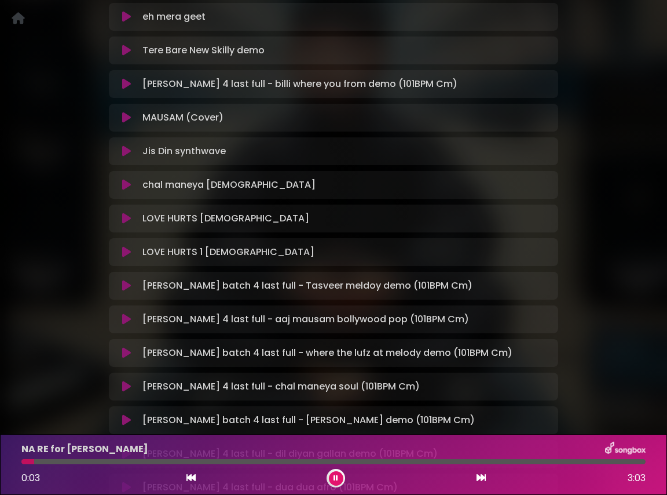
click at [125, 213] on icon at bounding box center [126, 219] width 9 height 12
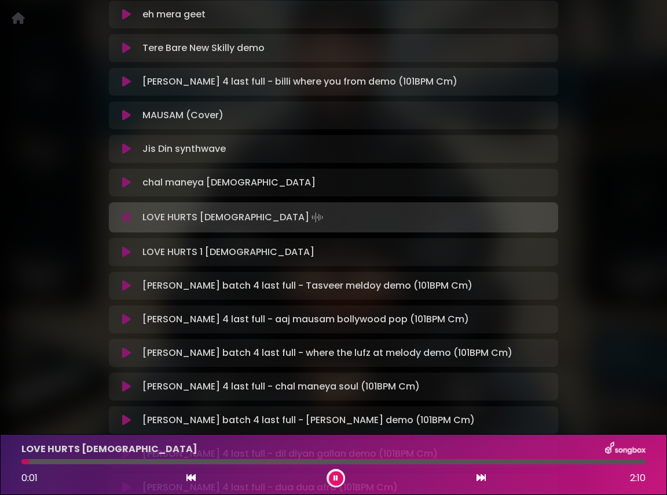
click at [132, 109] on button at bounding box center [127, 115] width 22 height 12
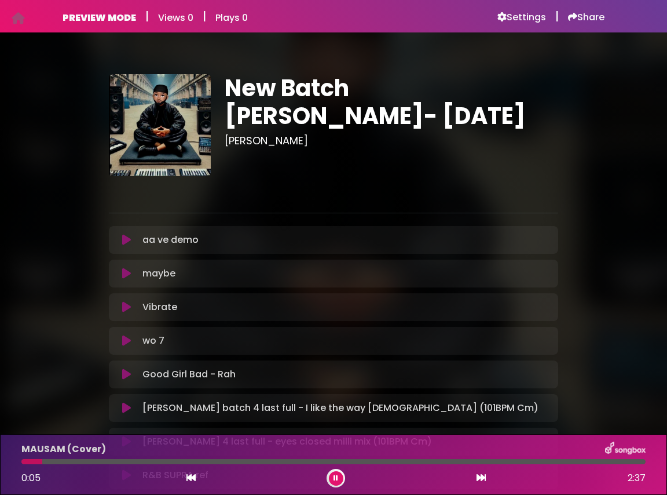
scroll to position [0, 0]
click at [525, 18] on h6 "Settings" at bounding box center [522, 18] width 49 height 12
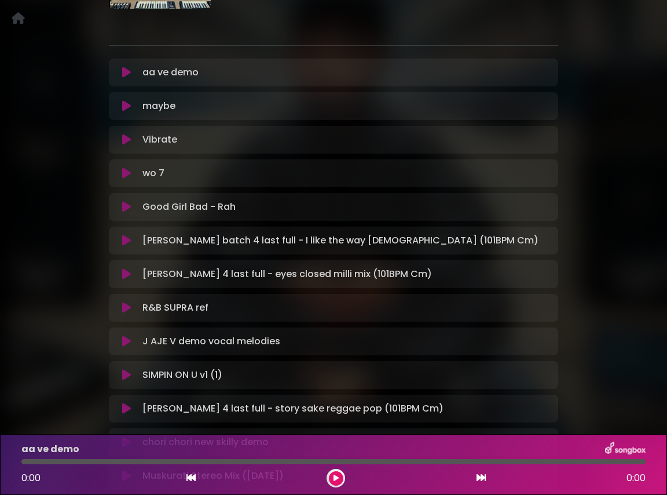
scroll to position [25, 0]
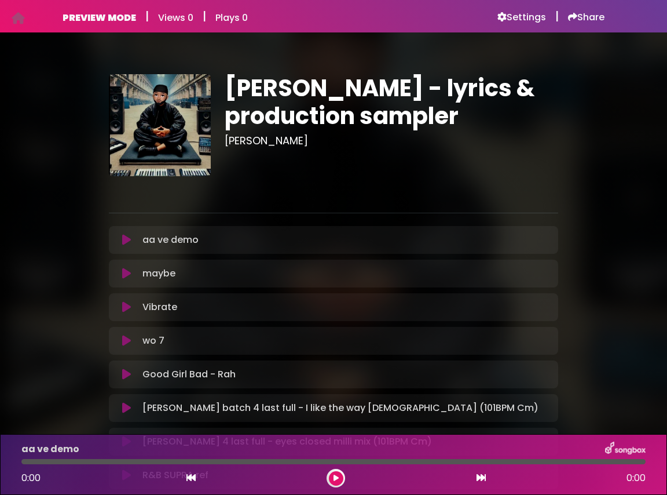
click at [125, 240] on icon at bounding box center [126, 240] width 9 height 12
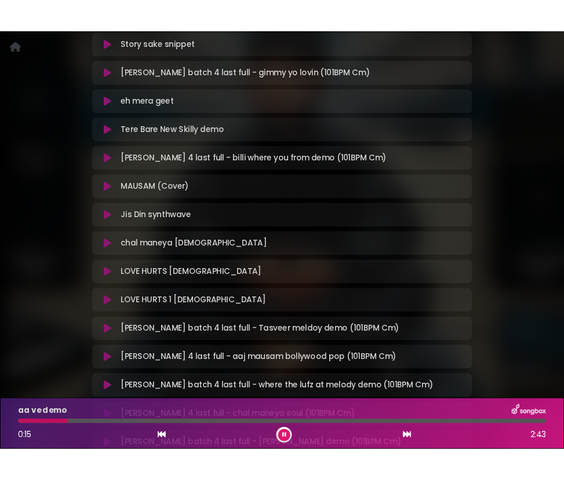
scroll to position [1165, 0]
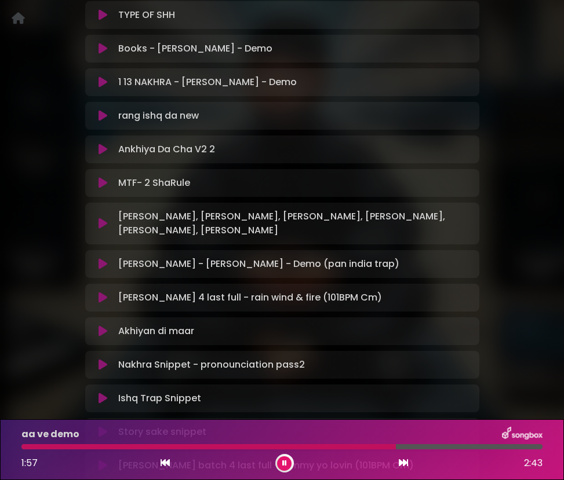
click at [289, 460] on button at bounding box center [284, 464] width 14 height 14
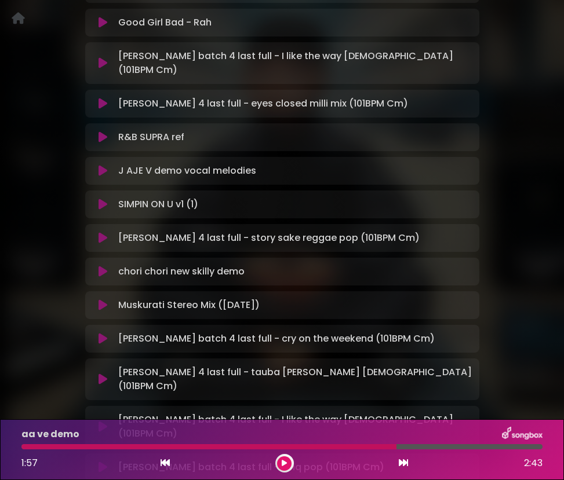
scroll to position [385, 0]
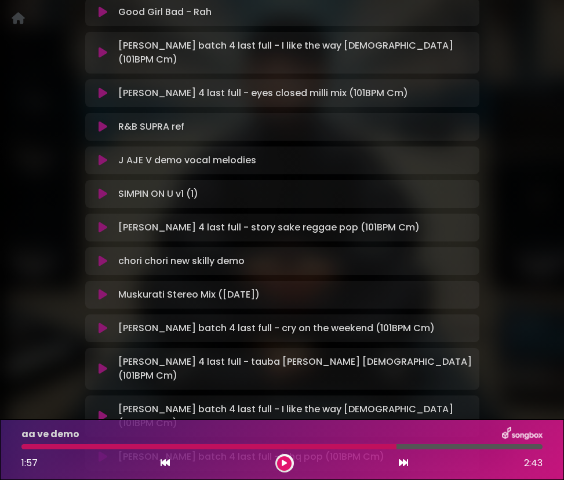
click at [100, 289] on icon at bounding box center [102, 295] width 9 height 12
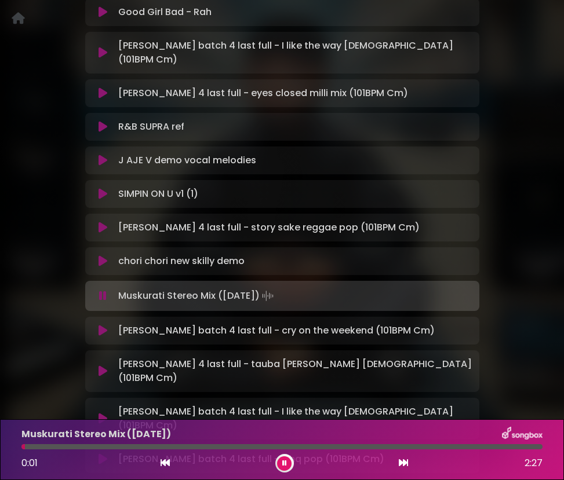
click at [429, 446] on div at bounding box center [281, 446] width 521 height 5
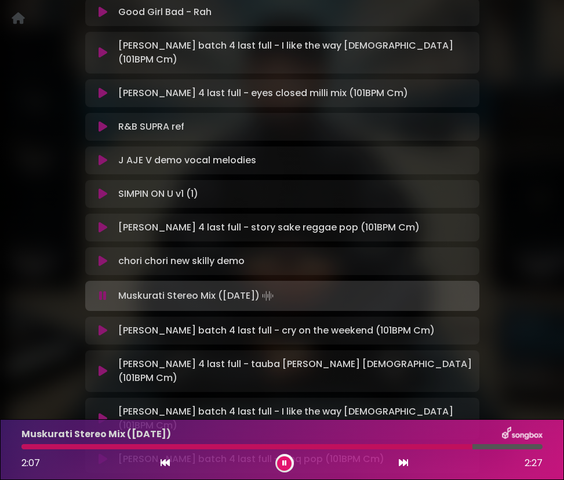
click at [389, 429] on div "Muskurati Stereo Mix ([DATE])" at bounding box center [281, 434] width 535 height 15
click at [417, 447] on div at bounding box center [279, 446] width 516 height 5
click at [370, 446] on div at bounding box center [221, 446] width 401 height 5
click at [286, 463] on icon at bounding box center [284, 463] width 5 height 7
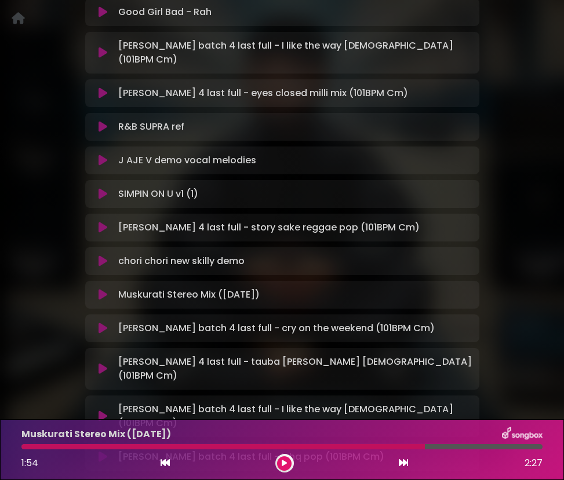
click at [402, 447] on div at bounding box center [222, 446] width 403 height 5
click at [392, 447] on div at bounding box center [222, 446] width 403 height 5
click at [285, 464] on icon at bounding box center [284, 463] width 5 height 7
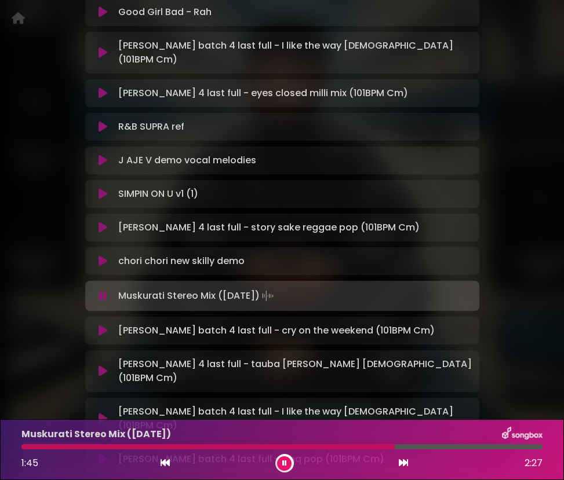
click at [372, 447] on div at bounding box center [207, 446] width 373 height 5
click at [354, 447] on div at bounding box center [199, 446] width 356 height 5
click at [286, 462] on icon at bounding box center [284, 463] width 5 height 7
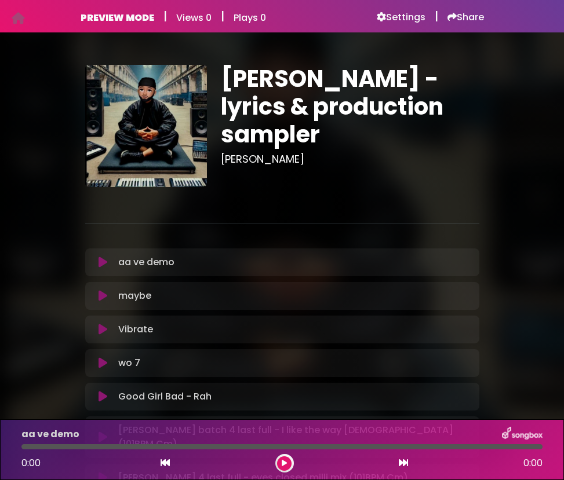
click at [102, 260] on icon at bounding box center [102, 263] width 9 height 12
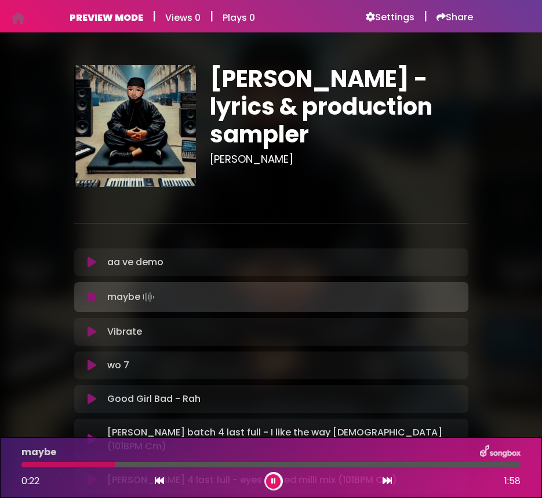
click at [94, 330] on icon at bounding box center [91, 332] width 9 height 12
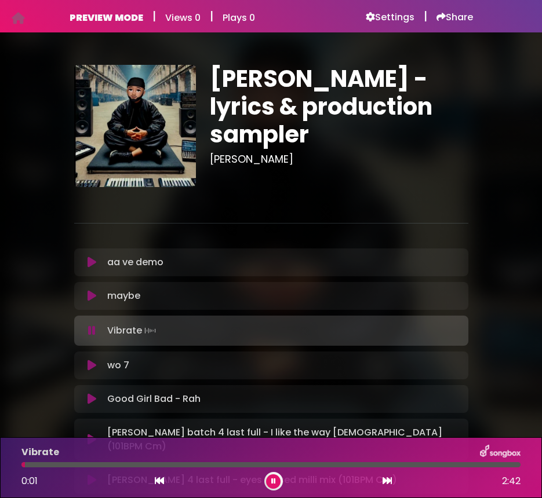
click at [90, 332] on icon at bounding box center [92, 331] width 8 height 12
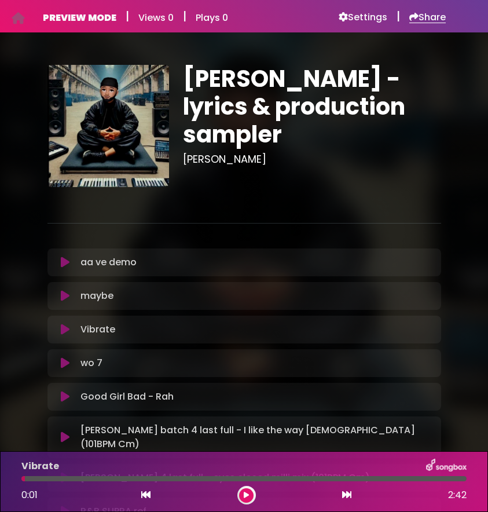
click at [422, 16] on h6 "Share" at bounding box center [428, 18] width 36 height 12
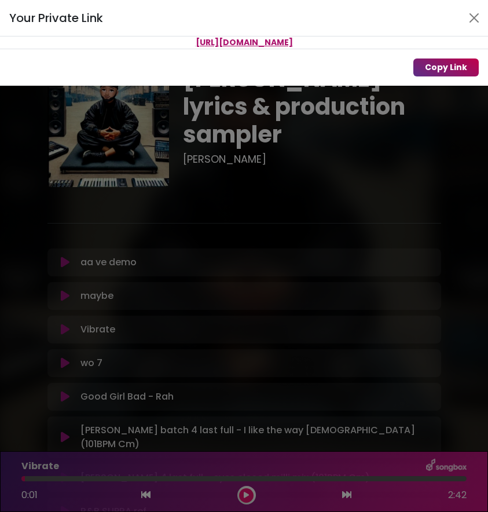
click at [444, 63] on button "Copy Link" at bounding box center [446, 68] width 65 height 18
click at [216, 39] on span "[URL][DOMAIN_NAME]" at bounding box center [244, 42] width 97 height 12
copy div "[URL][DOMAIN_NAME]"
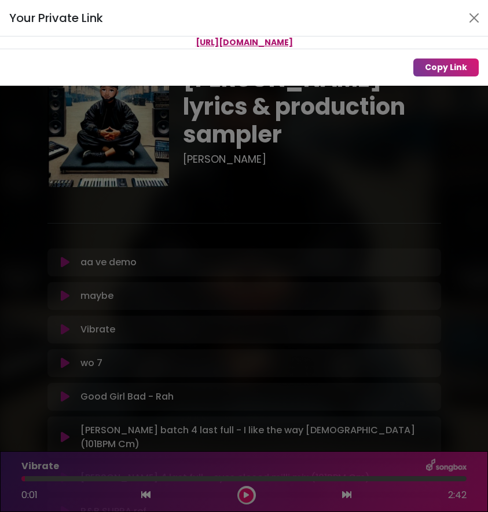
click at [42, 337] on div "Your Private Link [URL][DOMAIN_NAME] Copy Link" at bounding box center [244, 256] width 488 height 512
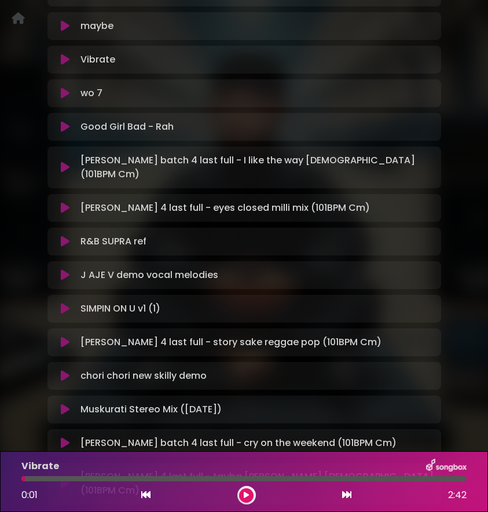
scroll to position [403, 0]
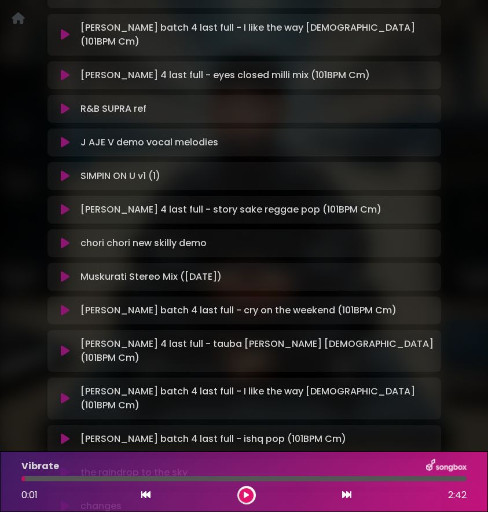
click at [61, 271] on icon at bounding box center [65, 277] width 9 height 12
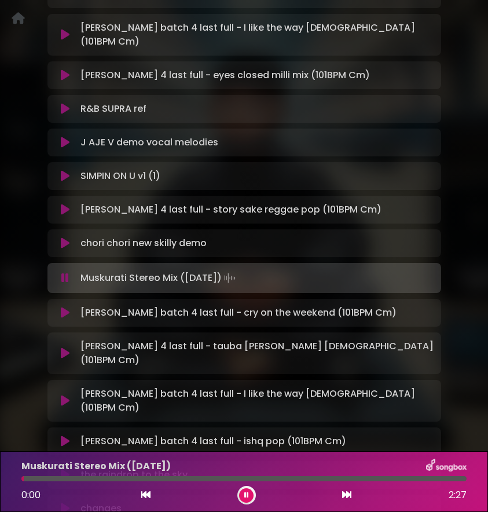
click at [67, 307] on icon at bounding box center [65, 313] width 9 height 12
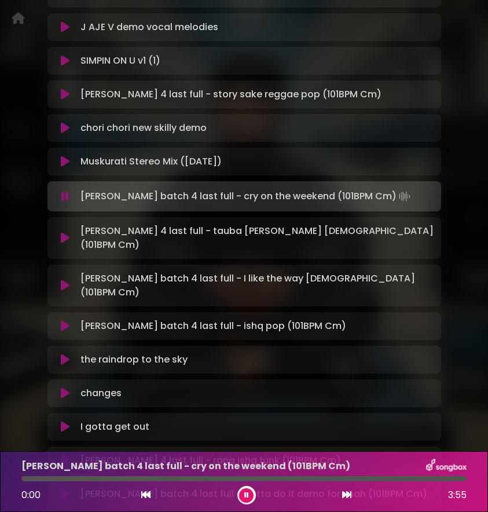
scroll to position [561, 0]
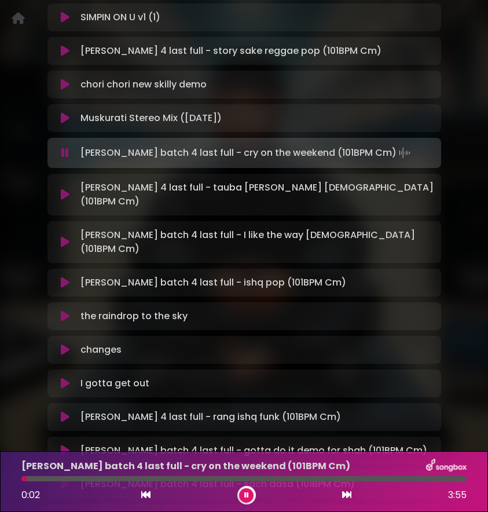
click at [64, 189] on icon at bounding box center [65, 195] width 9 height 12
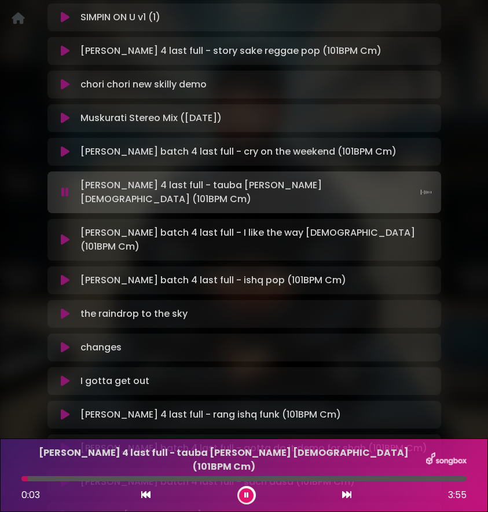
click at [64, 234] on icon at bounding box center [65, 240] width 9 height 12
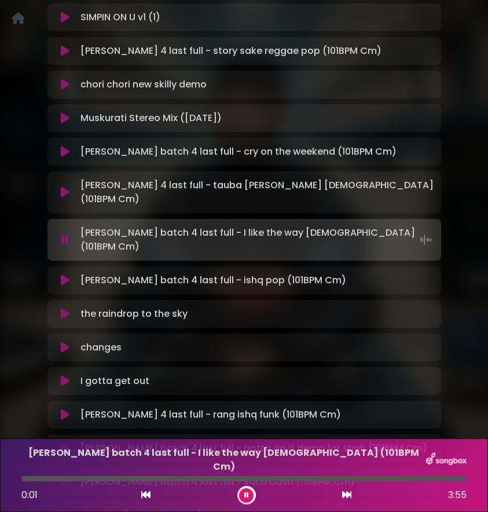
click at [66, 275] on icon at bounding box center [65, 281] width 9 height 12
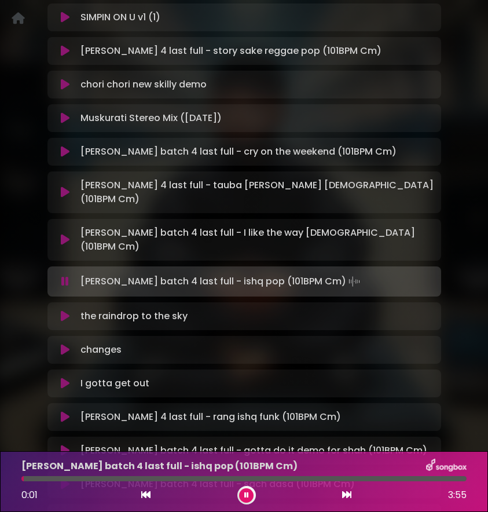
click at [65, 344] on icon at bounding box center [65, 350] width 9 height 12
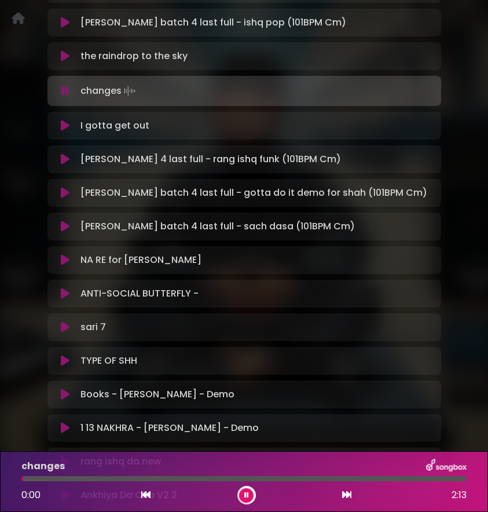
scroll to position [820, 0]
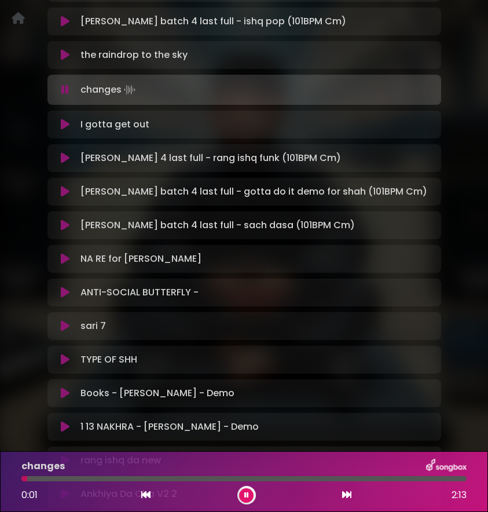
click at [64, 119] on icon at bounding box center [65, 125] width 9 height 12
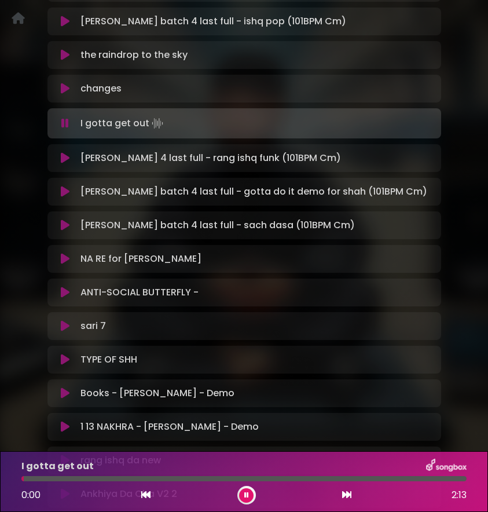
click at [63, 220] on icon at bounding box center [65, 226] width 9 height 12
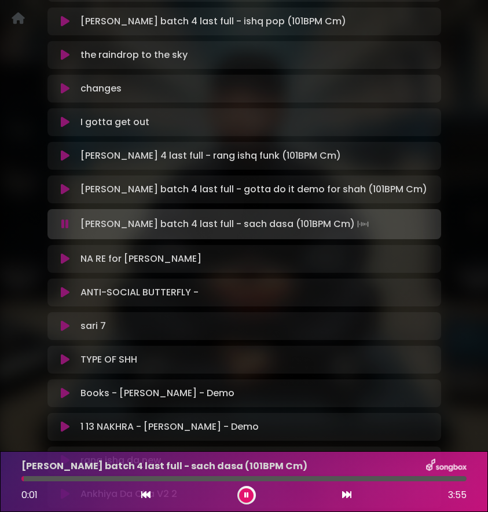
click at [65, 253] on icon at bounding box center [65, 259] width 9 height 12
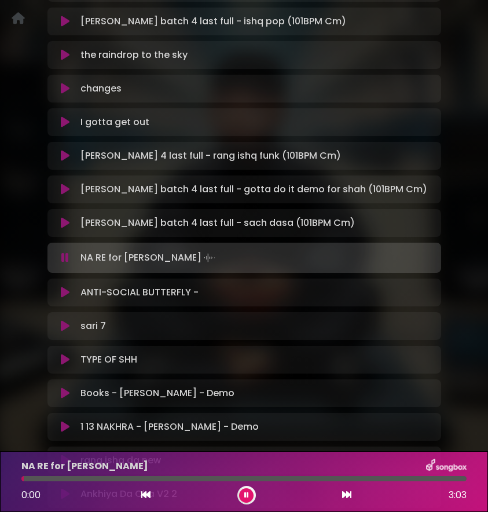
click at [63, 287] on icon at bounding box center [65, 293] width 9 height 12
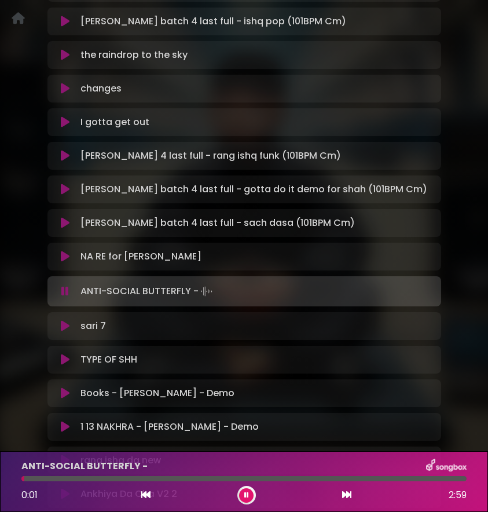
click at [65, 354] on icon at bounding box center [65, 360] width 9 height 12
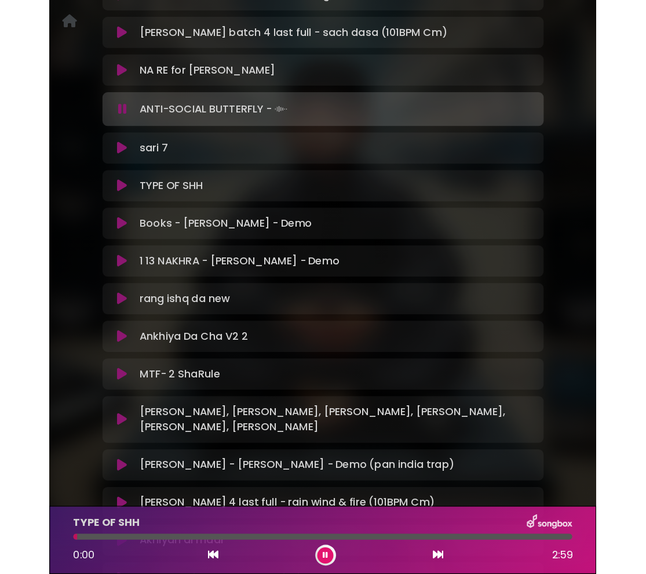
scroll to position [1020, 0]
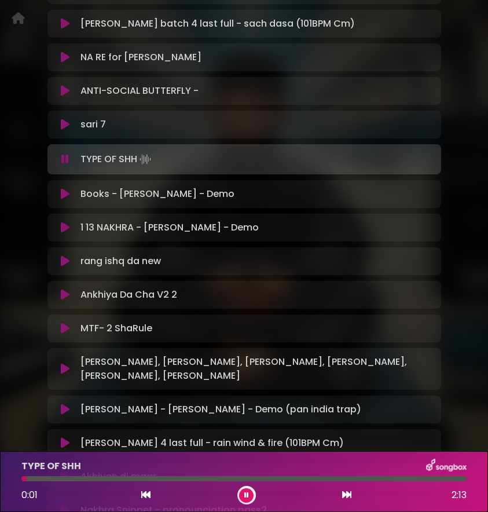
click at [61, 255] on icon at bounding box center [65, 261] width 9 height 12
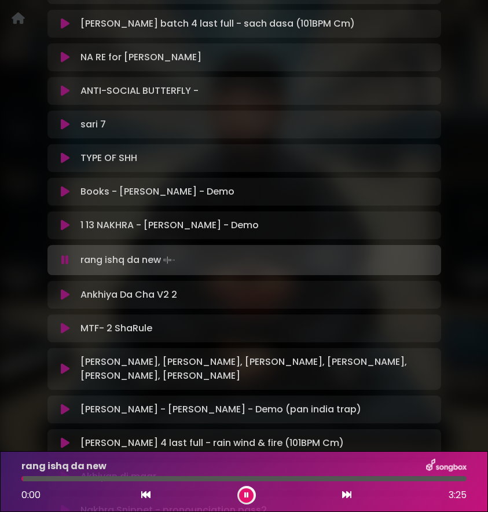
click at [61, 254] on icon at bounding box center [65, 260] width 8 height 12
